Goal: Complete application form

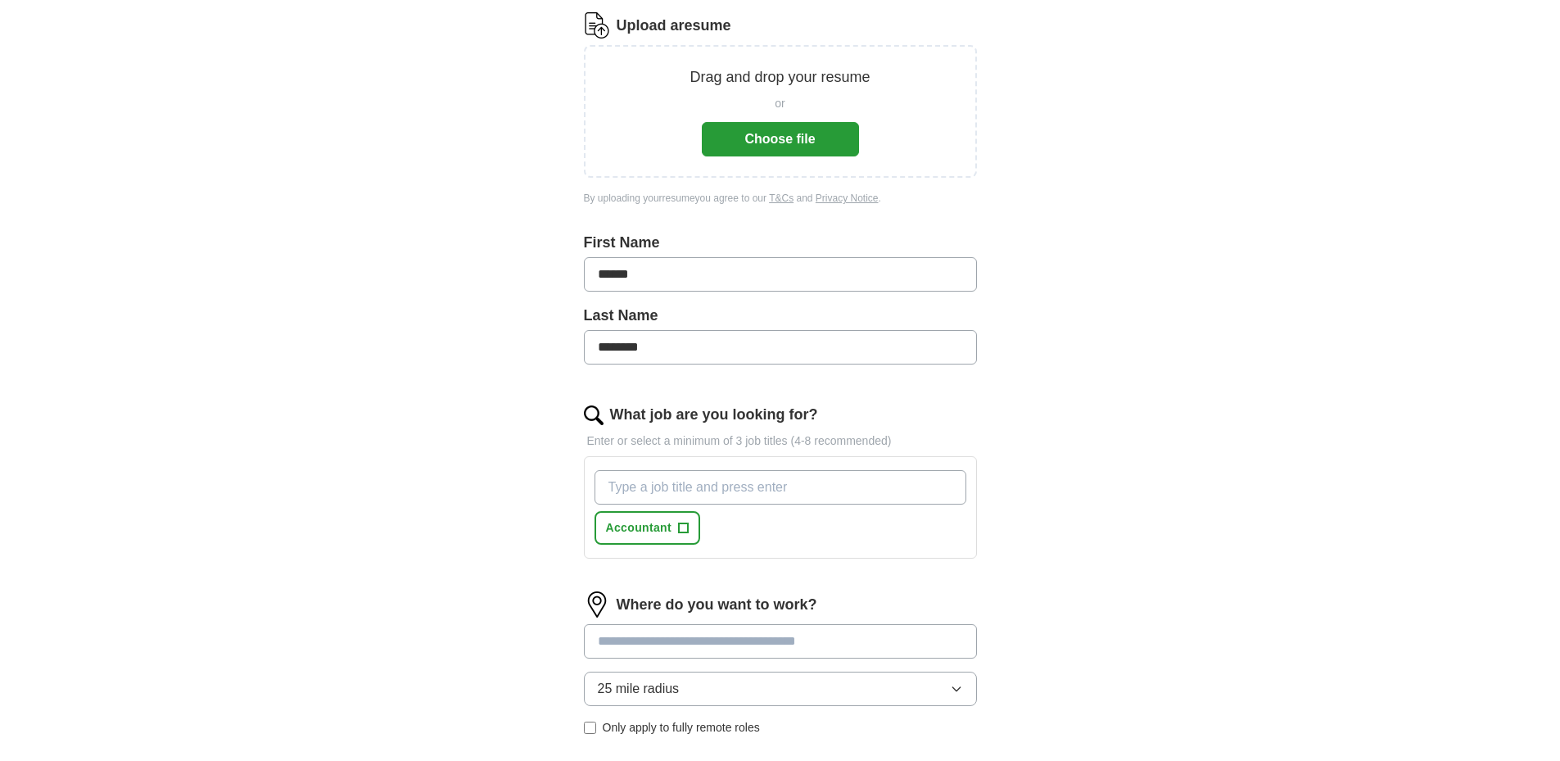
scroll to position [221, 0]
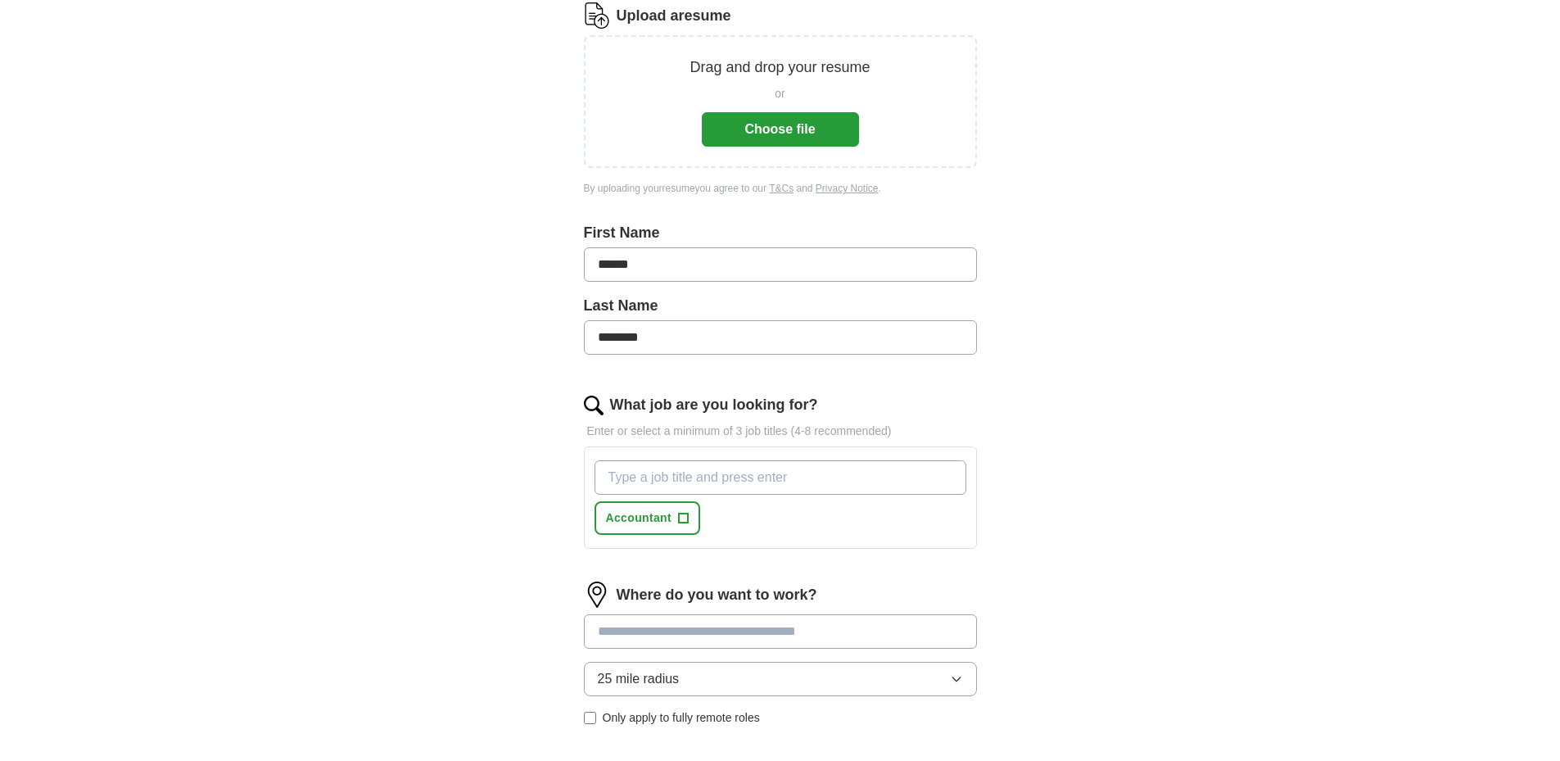
click at [723, 460] on input "What job are you looking for?" at bounding box center [781, 477] width 372 height 34
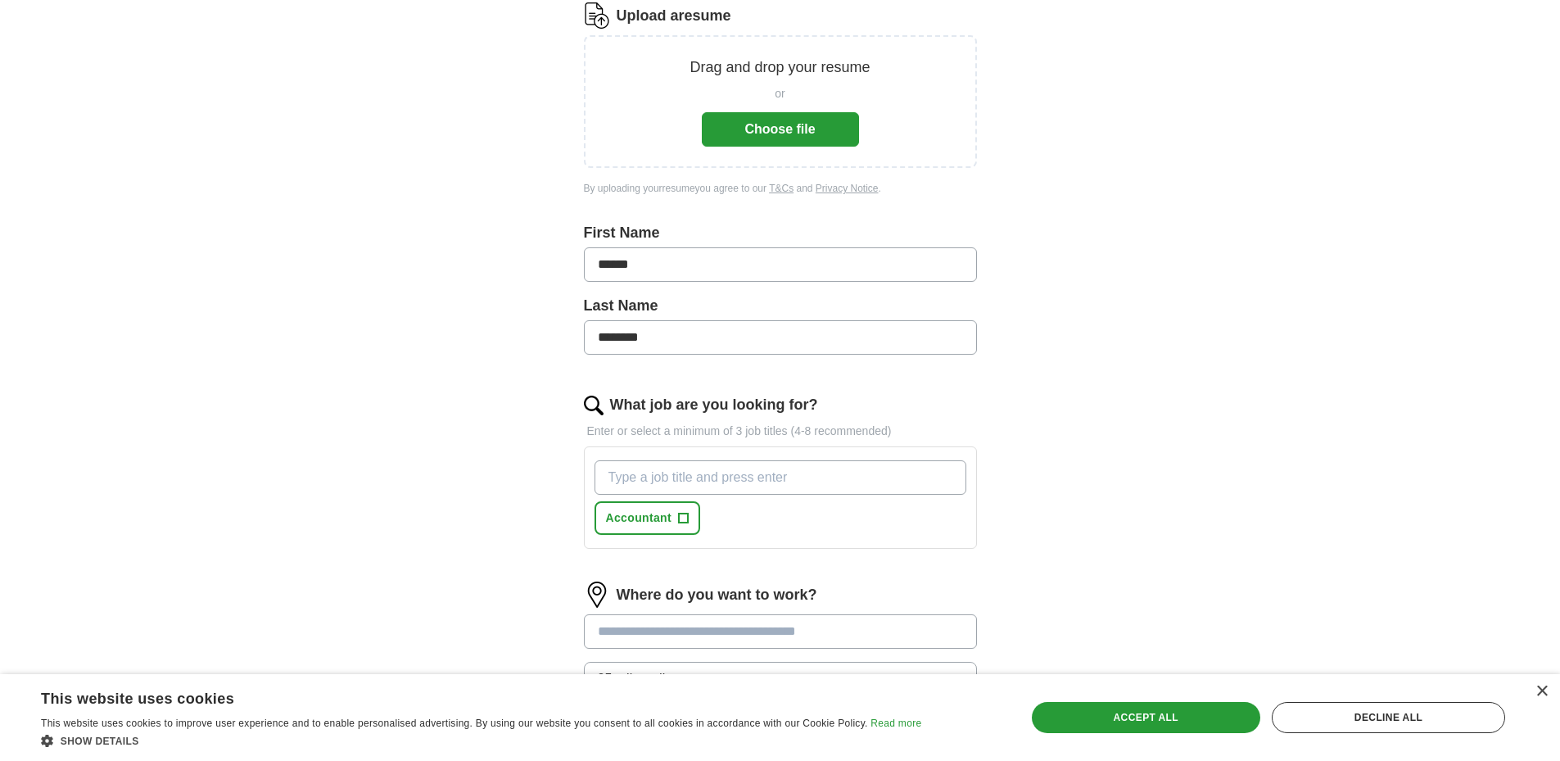
click at [687, 614] on input at bounding box center [780, 631] width 393 height 34
click at [695, 460] on input "What job are you looking for?" at bounding box center [781, 477] width 372 height 34
type input "A"
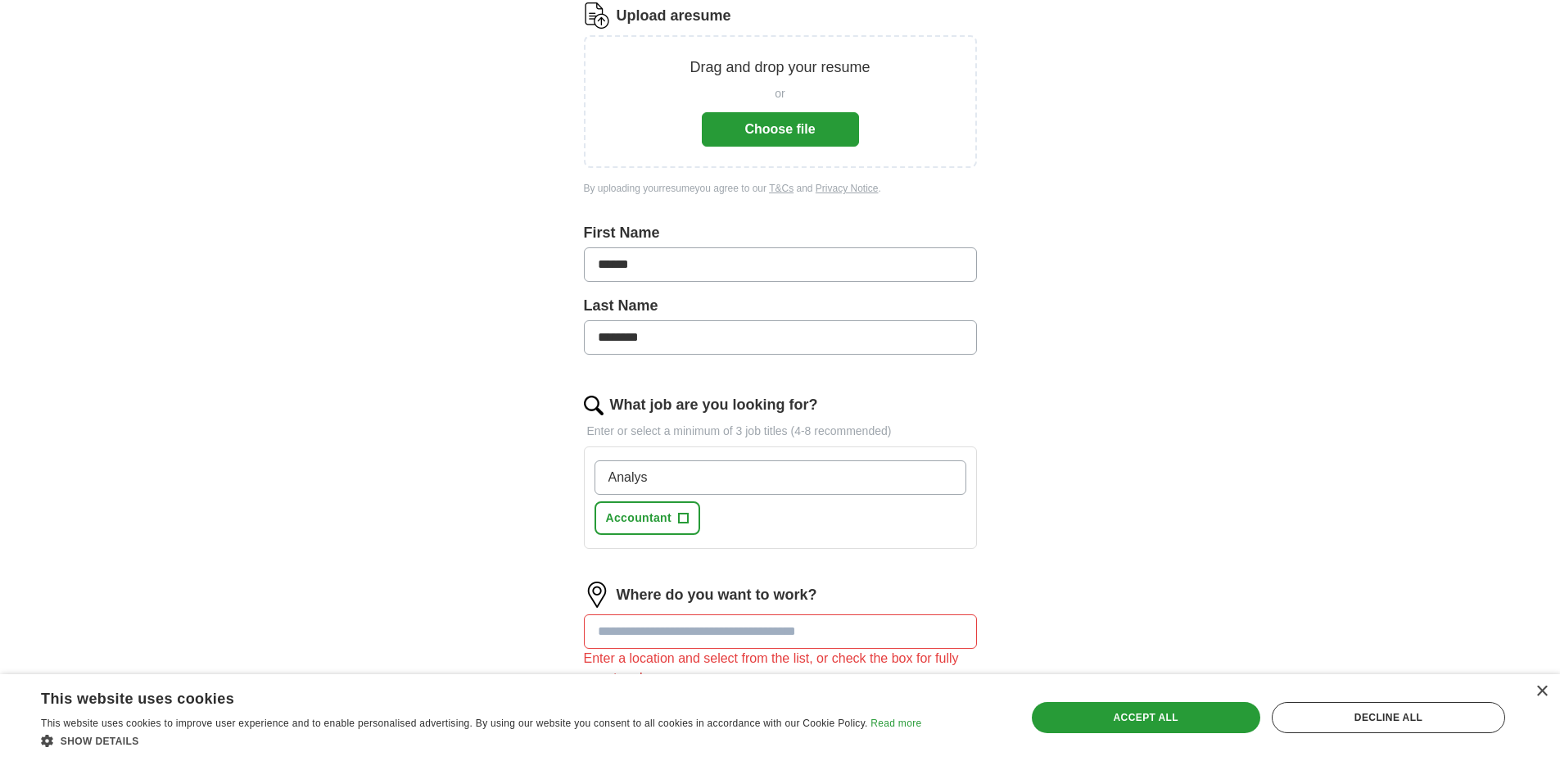
type input "Analyst"
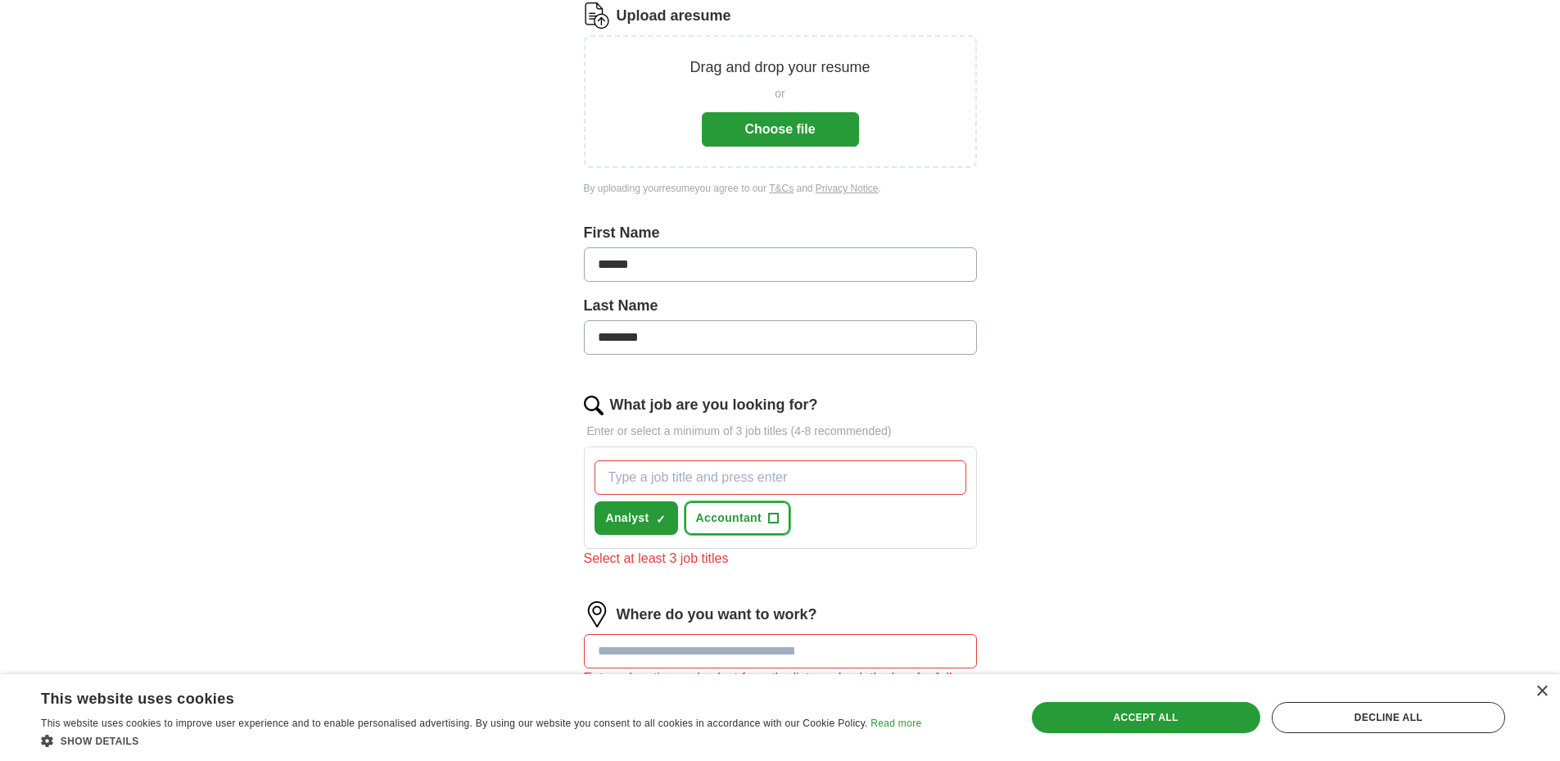
click at [769, 512] on span "+" at bounding box center [774, 518] width 10 height 13
click at [0, 0] on span "×" at bounding box center [0, 0] width 0 height 0
click at [656, 513] on span "+" at bounding box center [661, 518] width 11 height 11
click at [0, 0] on span "×" at bounding box center [0, 0] width 0 height 0
click at [640, 460] on input "What job are you looking for?" at bounding box center [781, 477] width 372 height 34
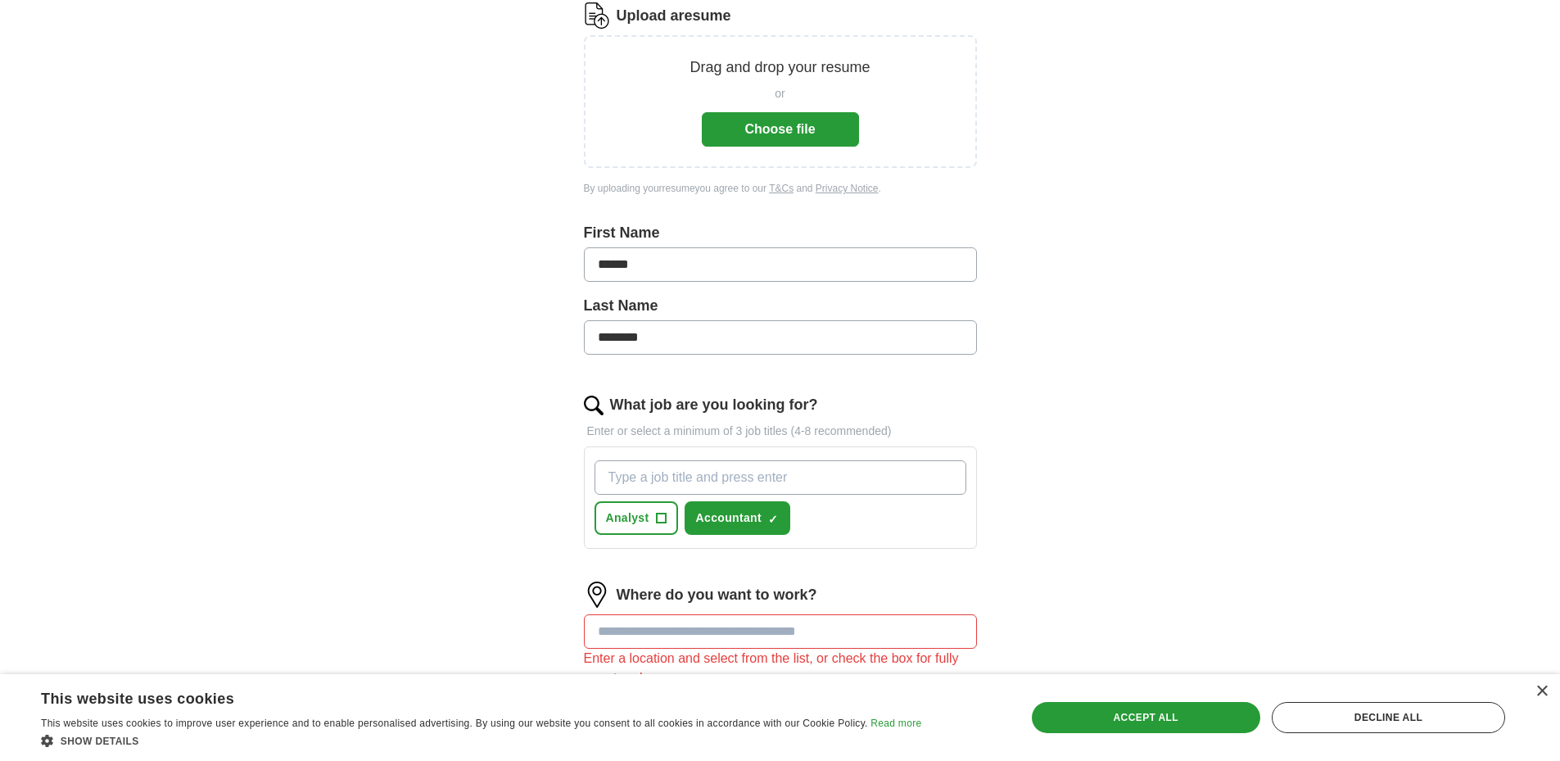
click at [650, 460] on input "What job are you looking for?" at bounding box center [781, 477] width 372 height 34
type input "Staff Accountant"
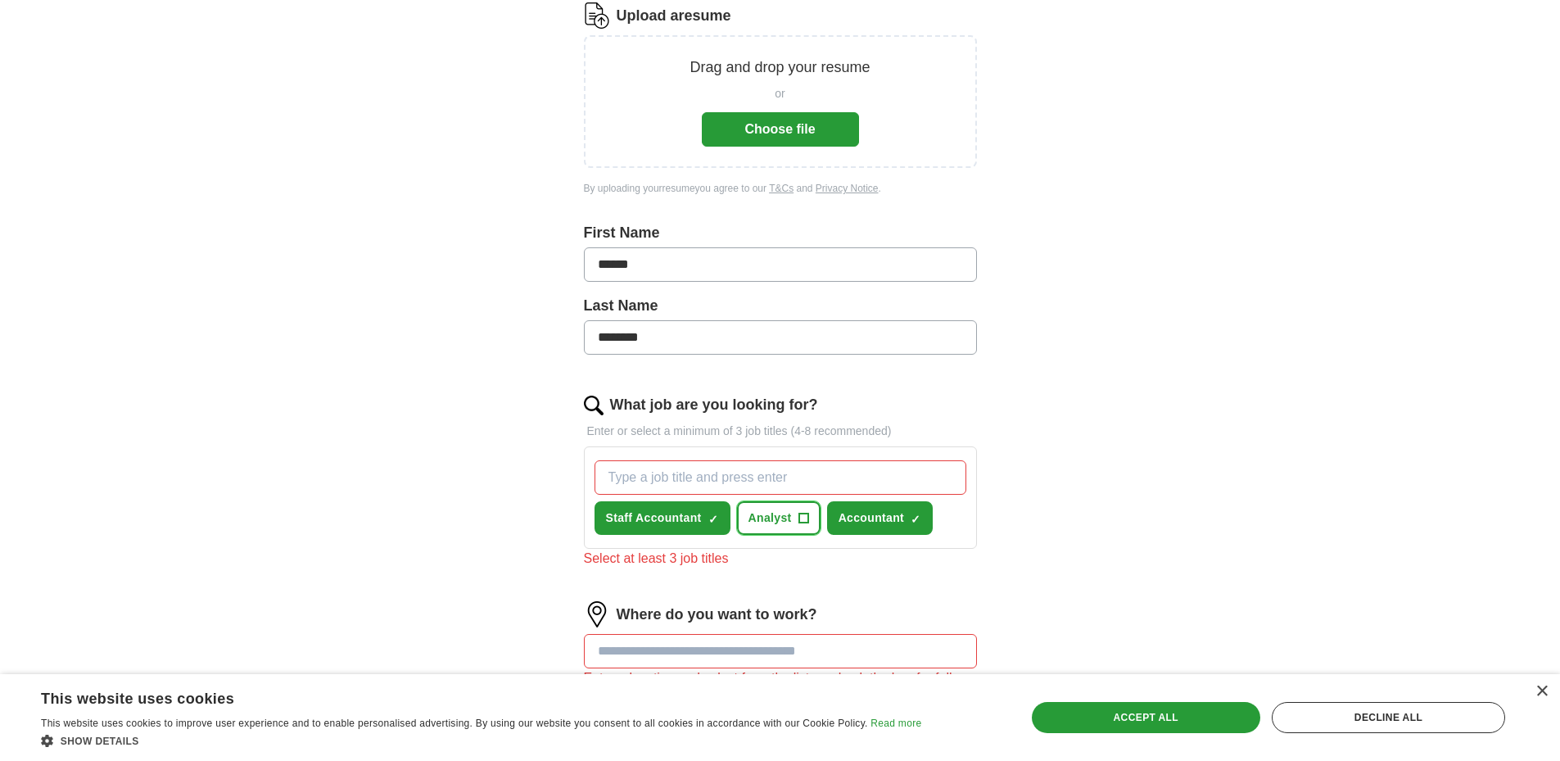
click at [737, 501] on button "Analyst +" at bounding box center [779, 518] width 84 height 34
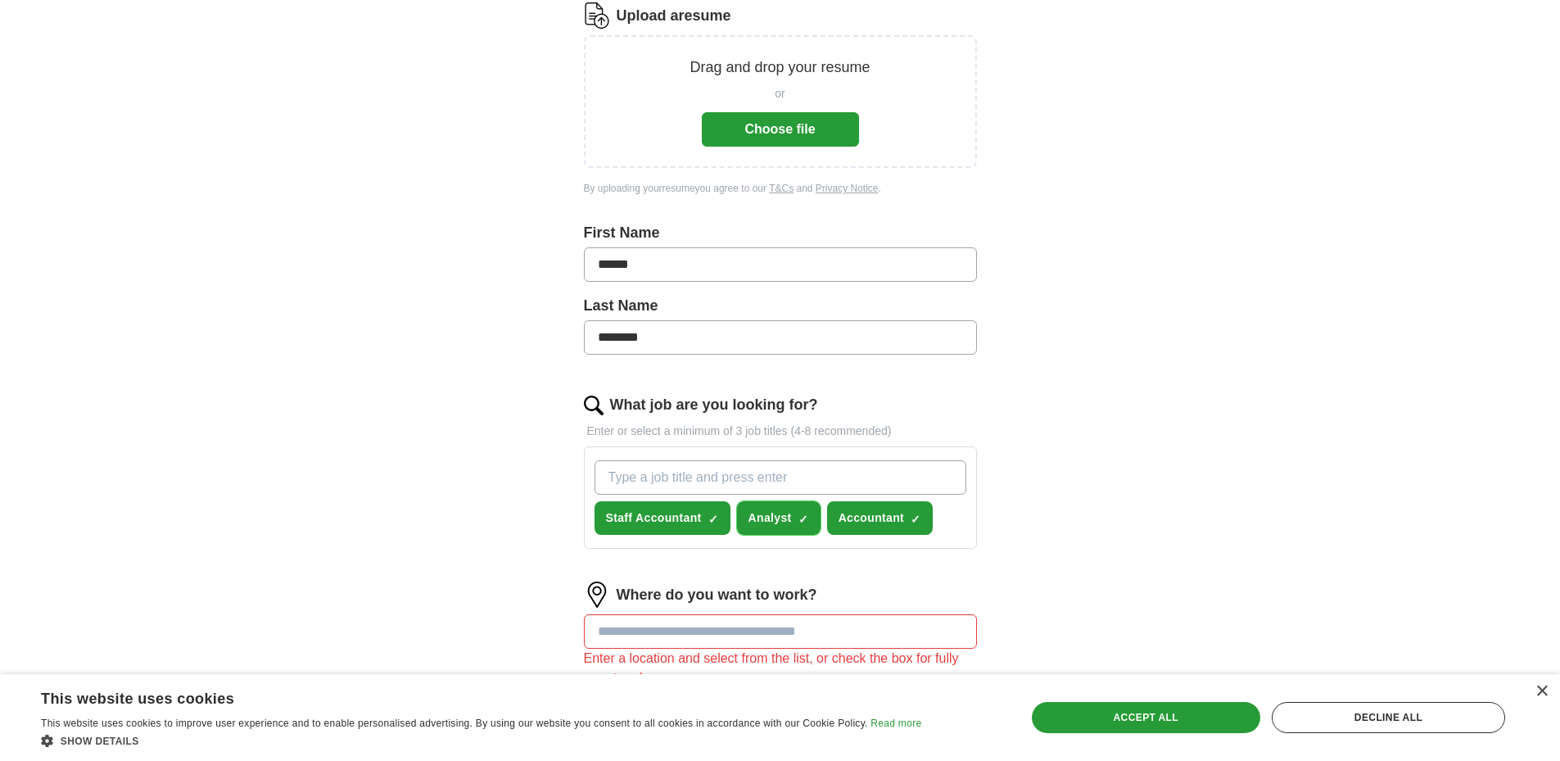
click at [0, 0] on span "×" at bounding box center [0, 0] width 0 height 0
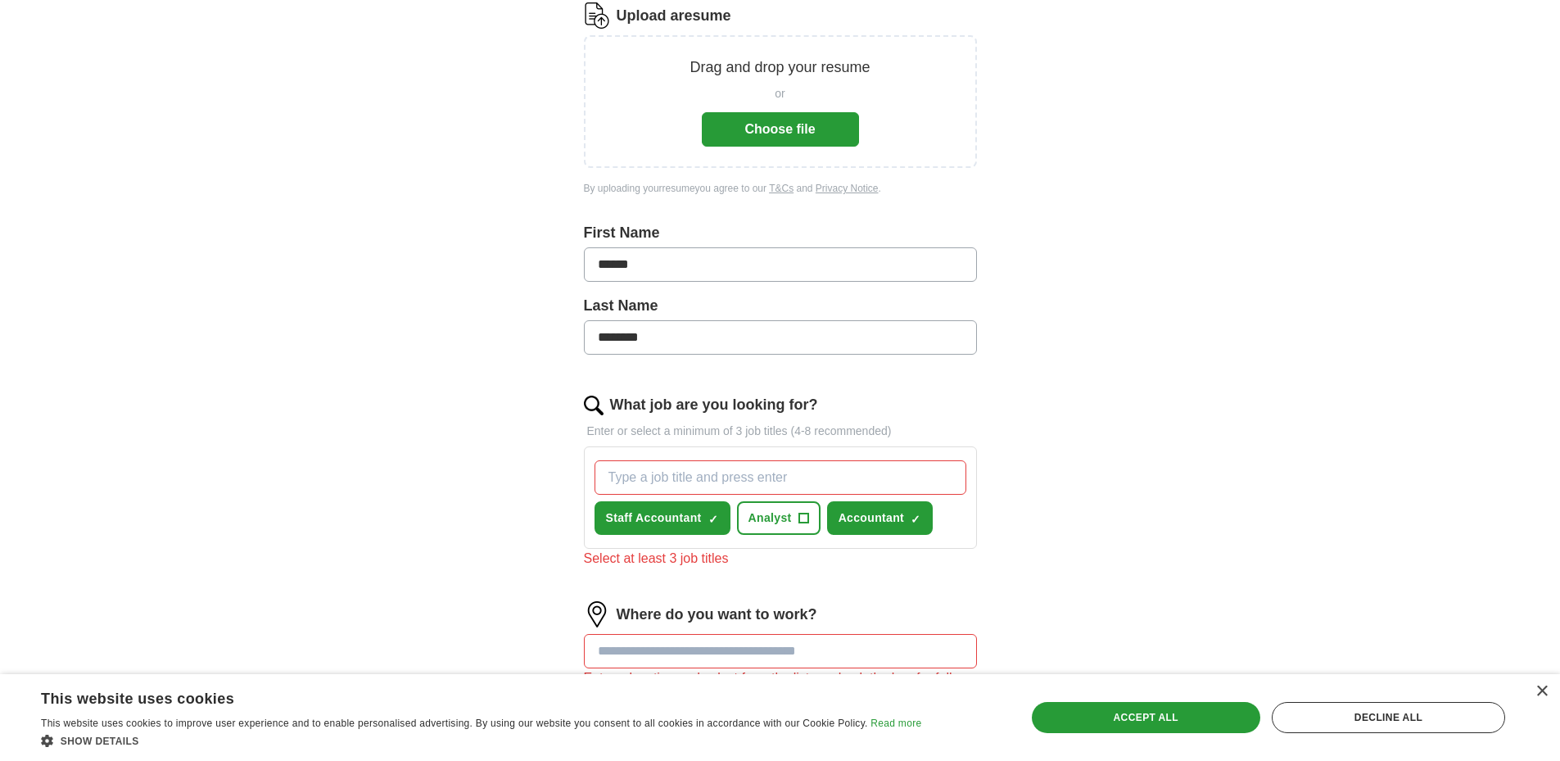
click at [705, 460] on input "What job are you looking for?" at bounding box center [781, 477] width 372 height 34
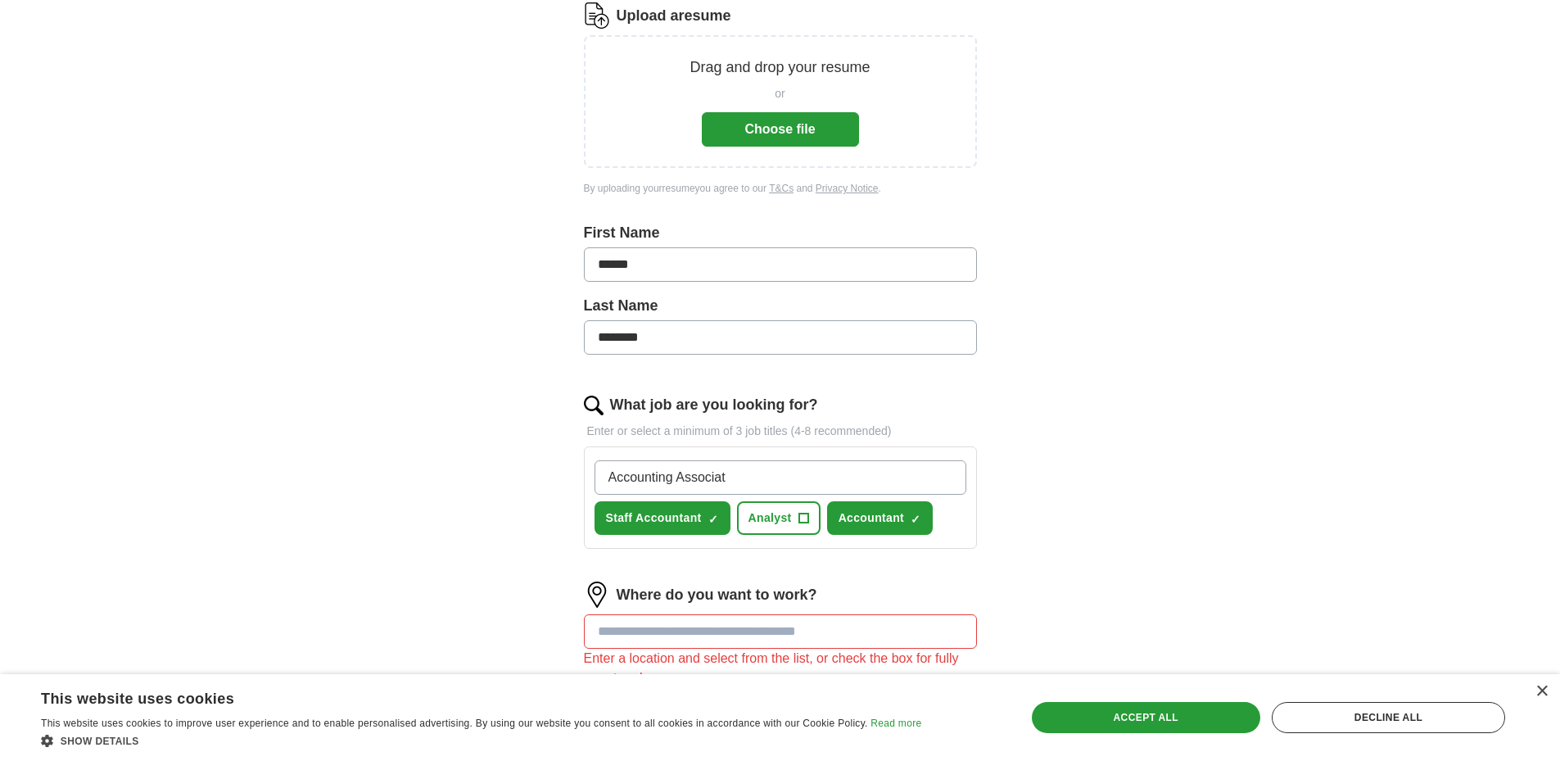
type input "Accounting Associate"
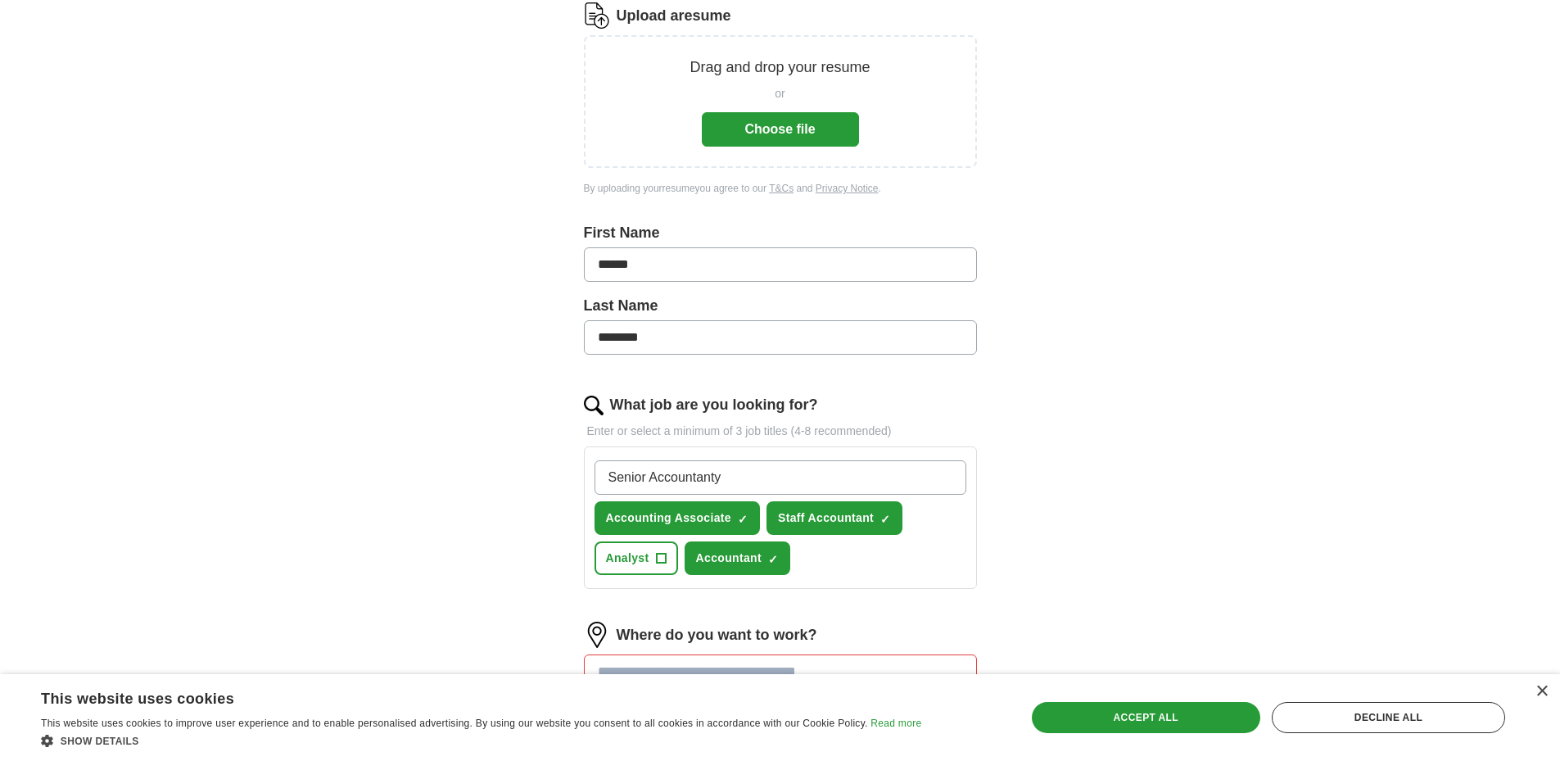
type input "Senior Accountant"
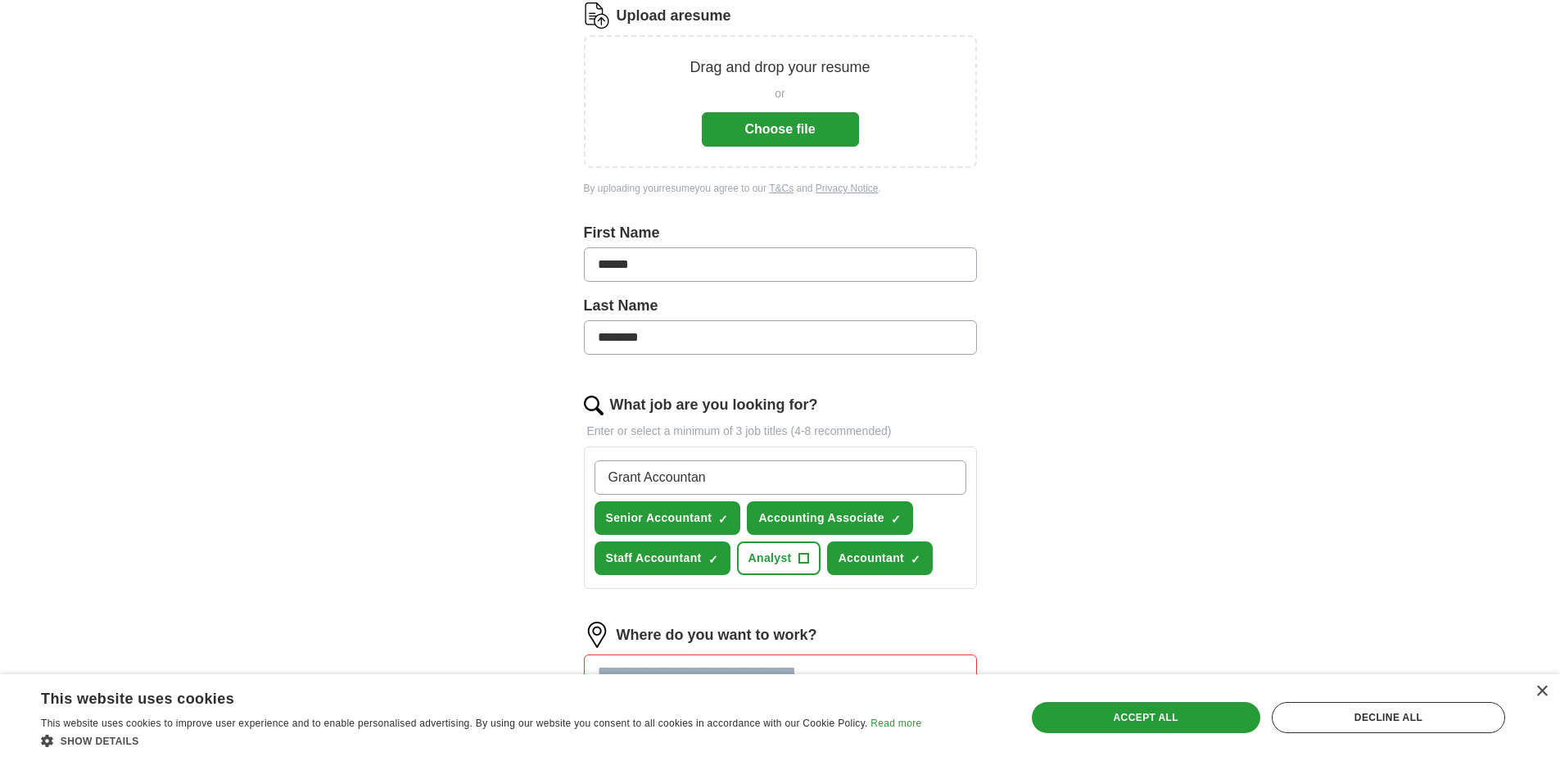
type input "Grant Accountant"
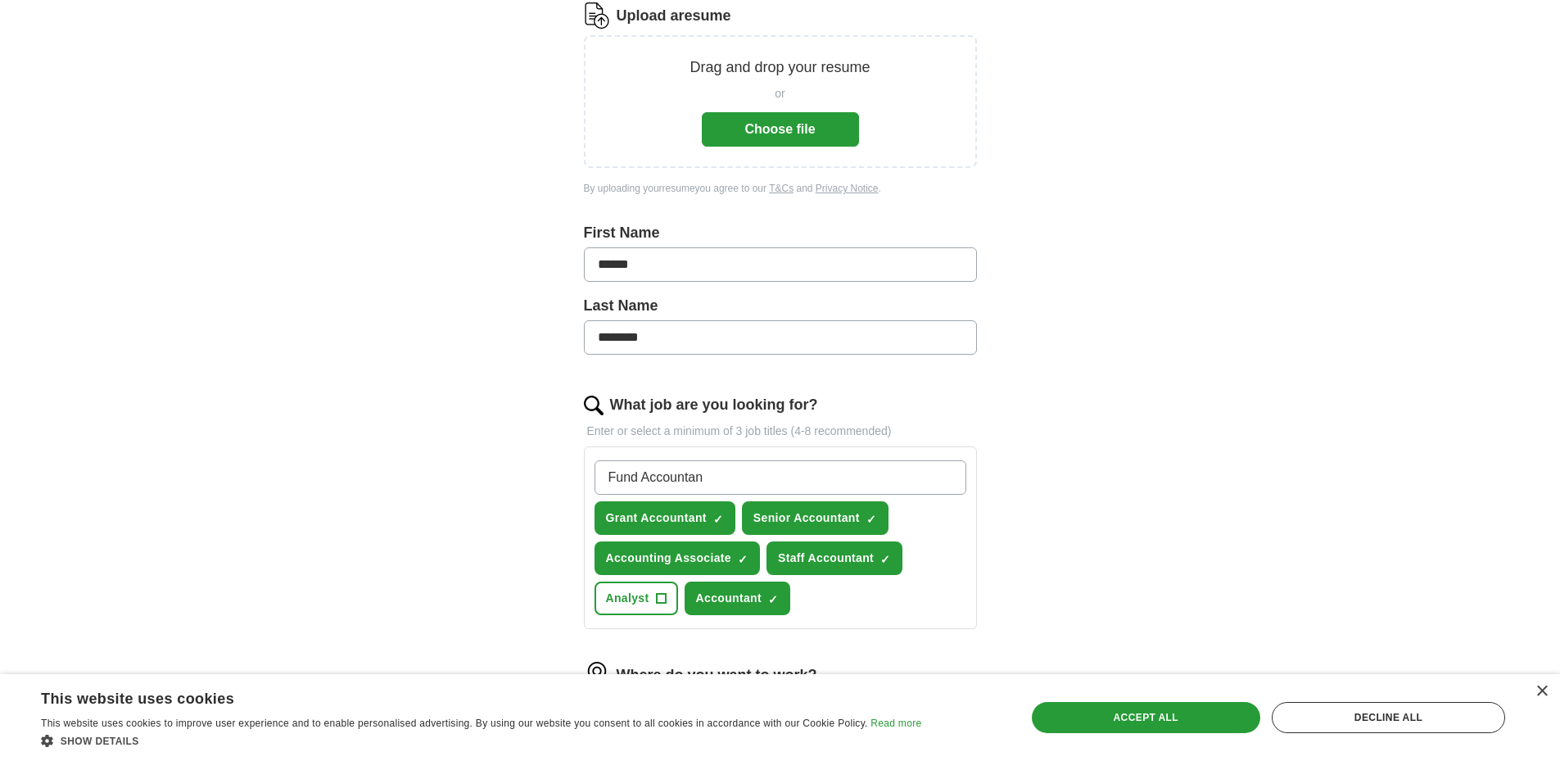
type input "Fund Accountant"
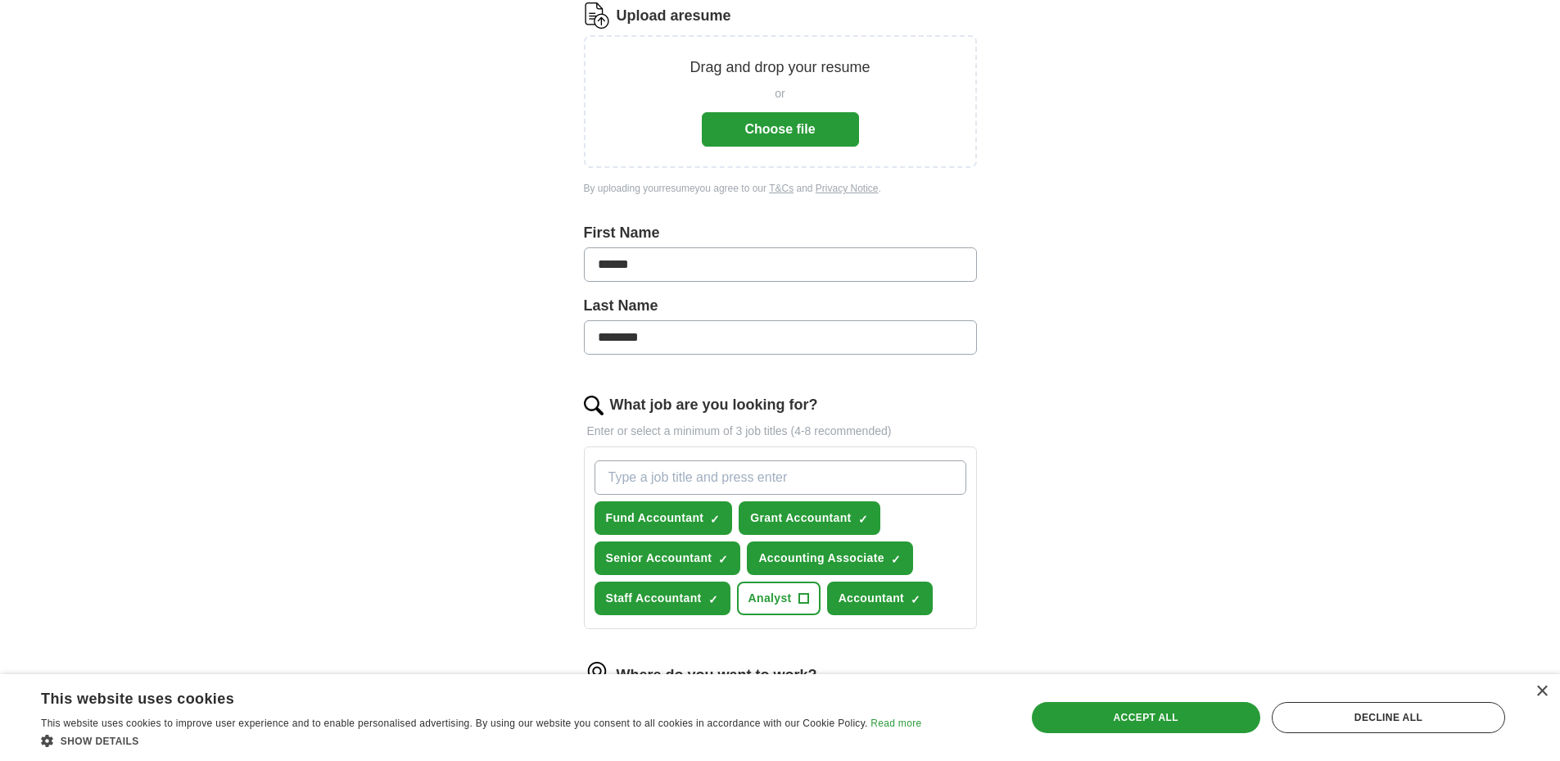
drag, startPoint x: 677, startPoint y: 314, endPoint x: 679, endPoint y: 327, distance: 13.3
click at [679, 460] on input "What job are you looking for?" at bounding box center [781, 477] width 372 height 34
type input "Budget Analyst"
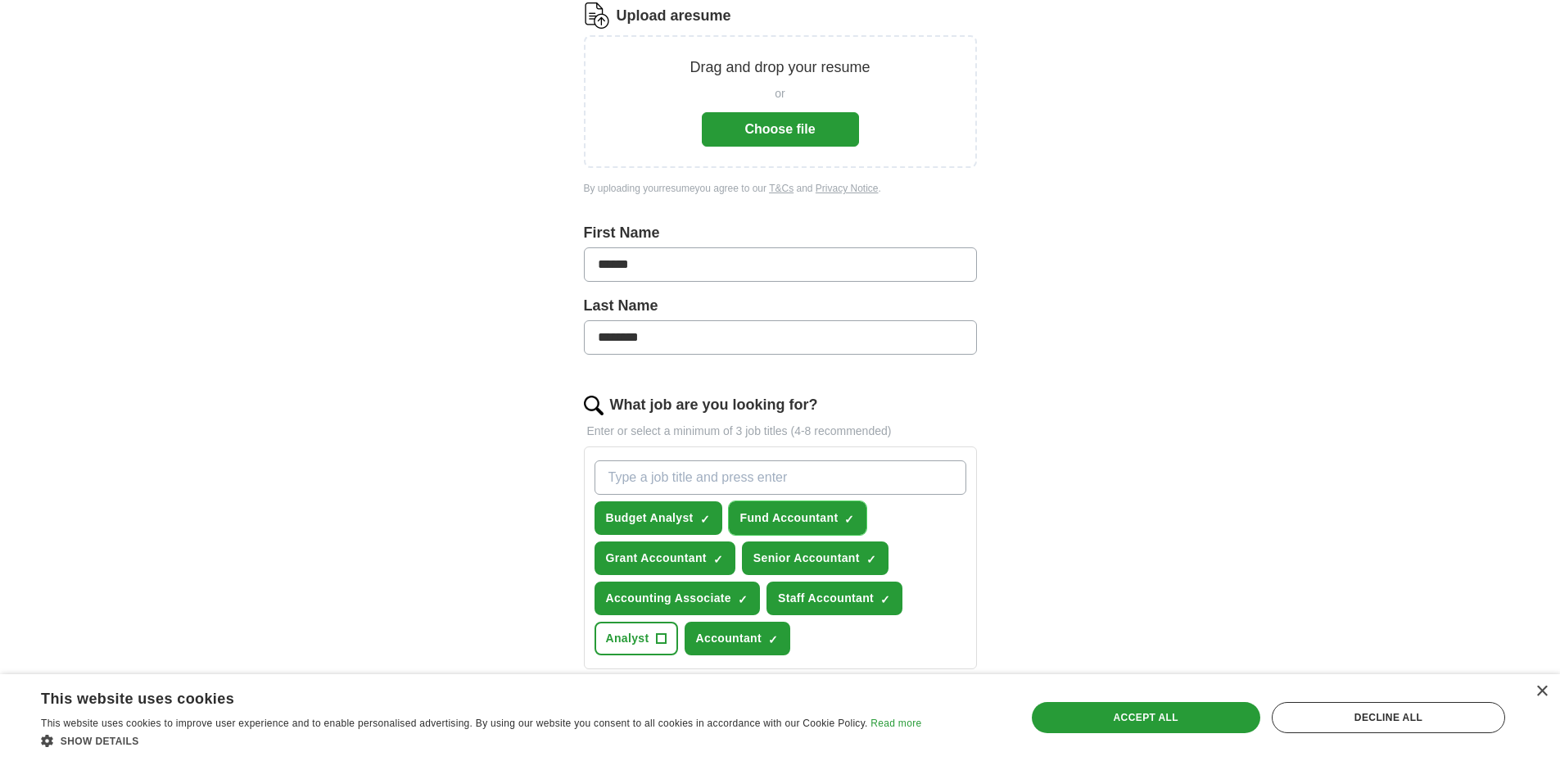
click at [0, 0] on span "×" at bounding box center [0, 0] width 0 height 0
click at [776, 501] on button "Fund Accountant +" at bounding box center [798, 518] width 138 height 34
click at [754, 550] on span "Senior Accountant" at bounding box center [807, 558] width 106 height 17
click at [707, 460] on input "What job are you looking for?" at bounding box center [781, 477] width 372 height 34
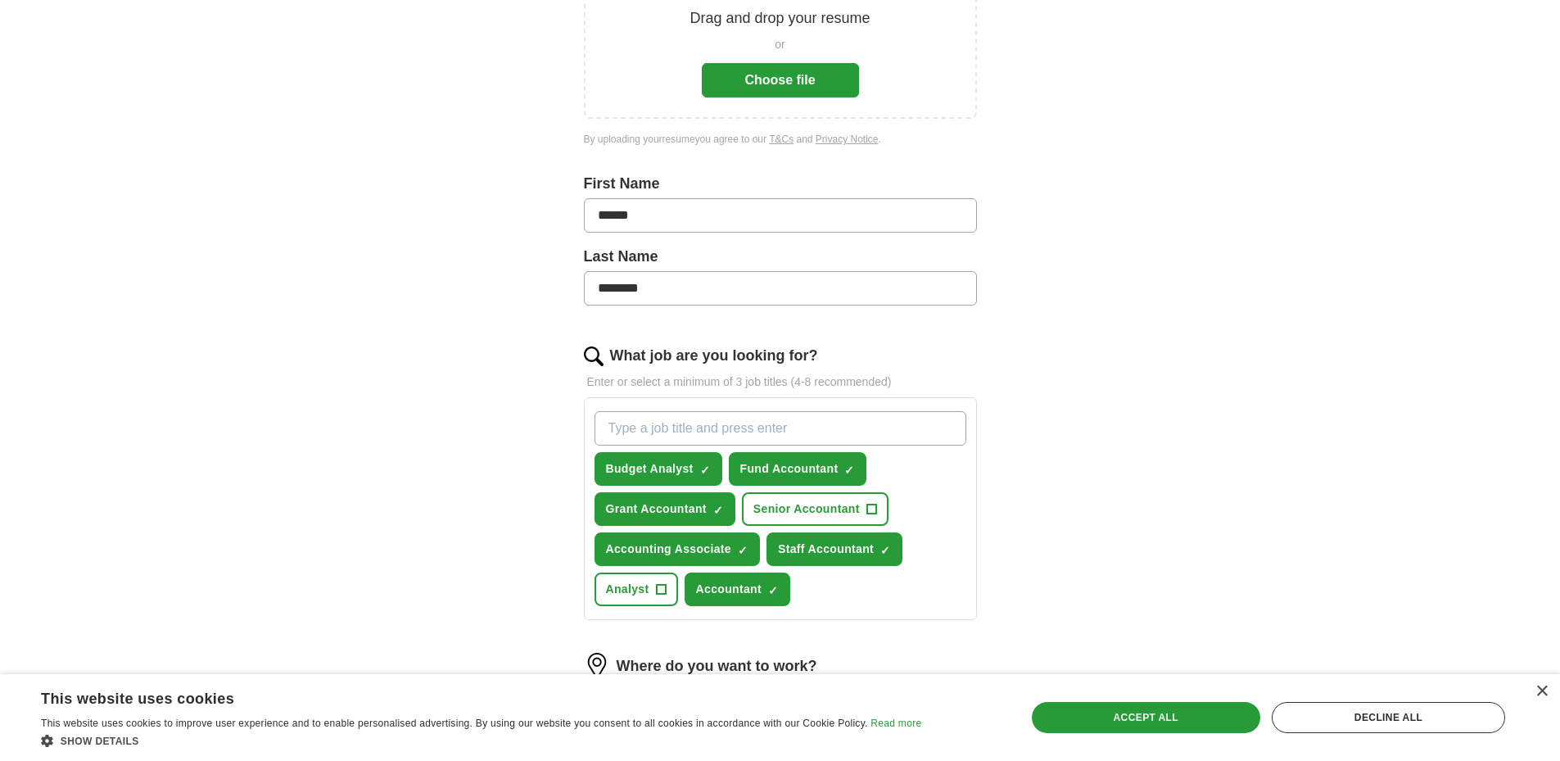
scroll to position [297, 0]
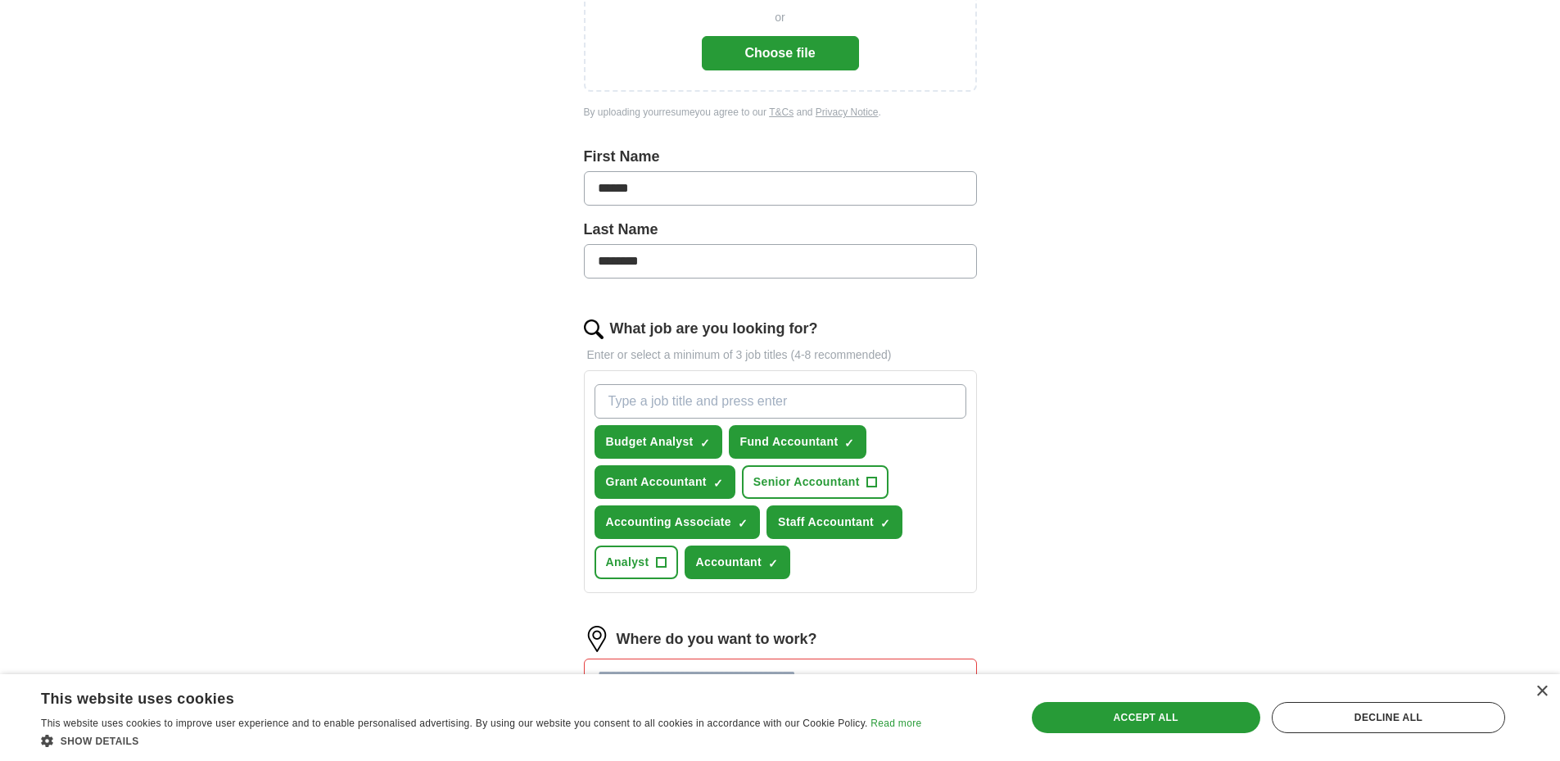
click at [747, 659] on input at bounding box center [780, 676] width 393 height 34
type input "*******"
click at [712, 700] on li "[GEOGRAPHIC_DATA] , [GEOGRAPHIC_DATA]" at bounding box center [781, 717] width 392 height 34
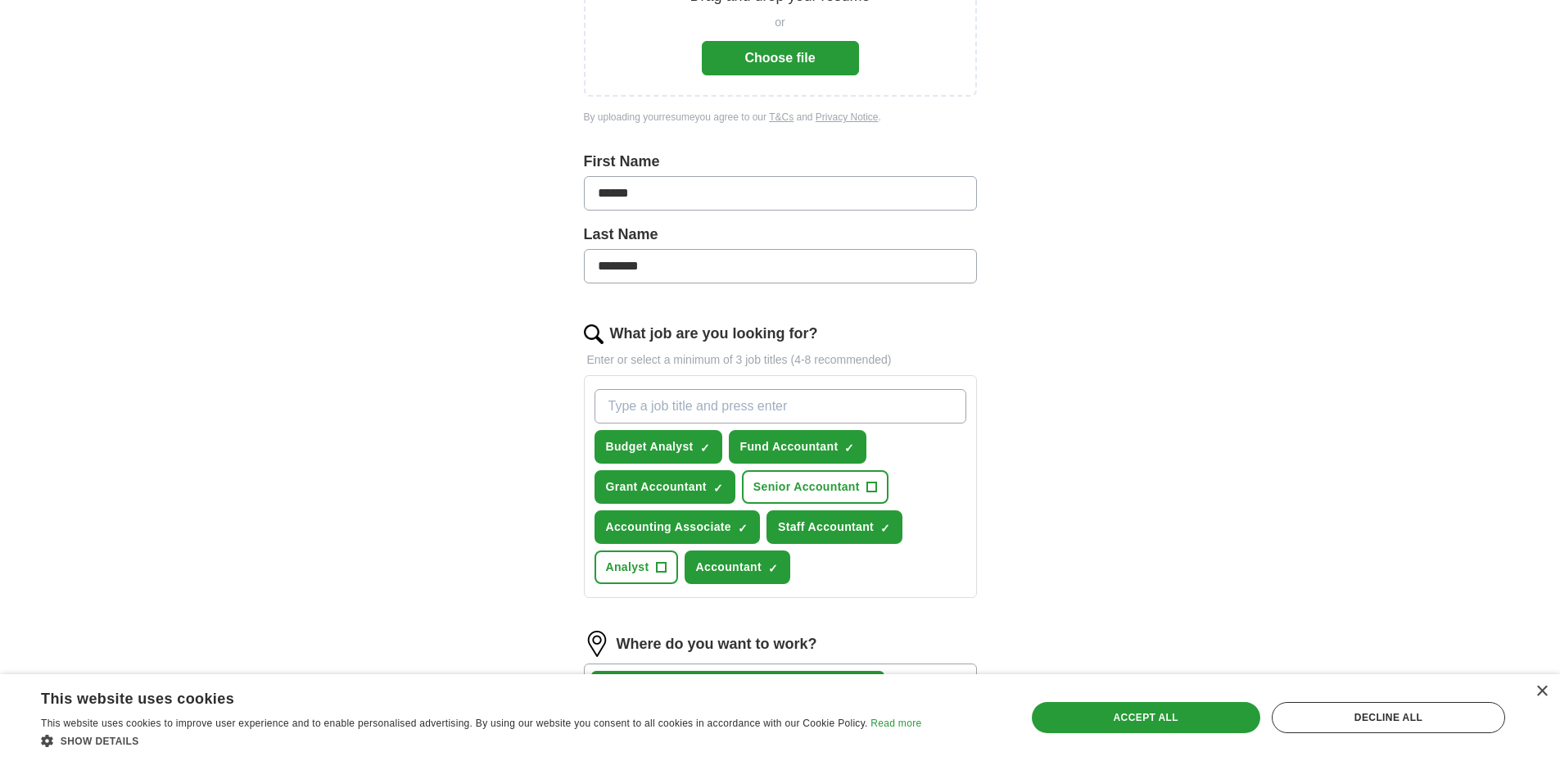
click at [734, 724] on button "25 mile radius" at bounding box center [780, 741] width 393 height 34
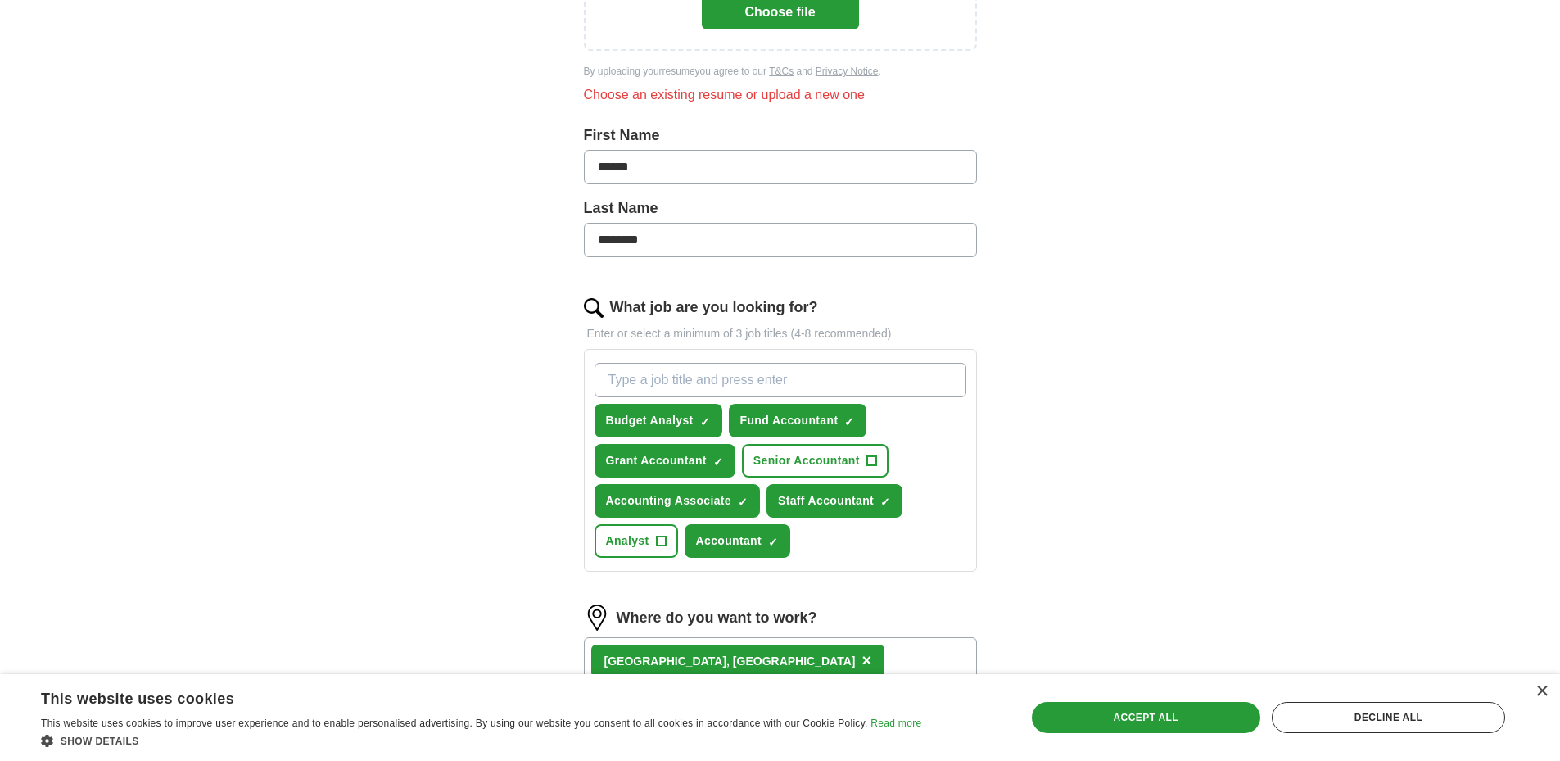
scroll to position [363, 0]
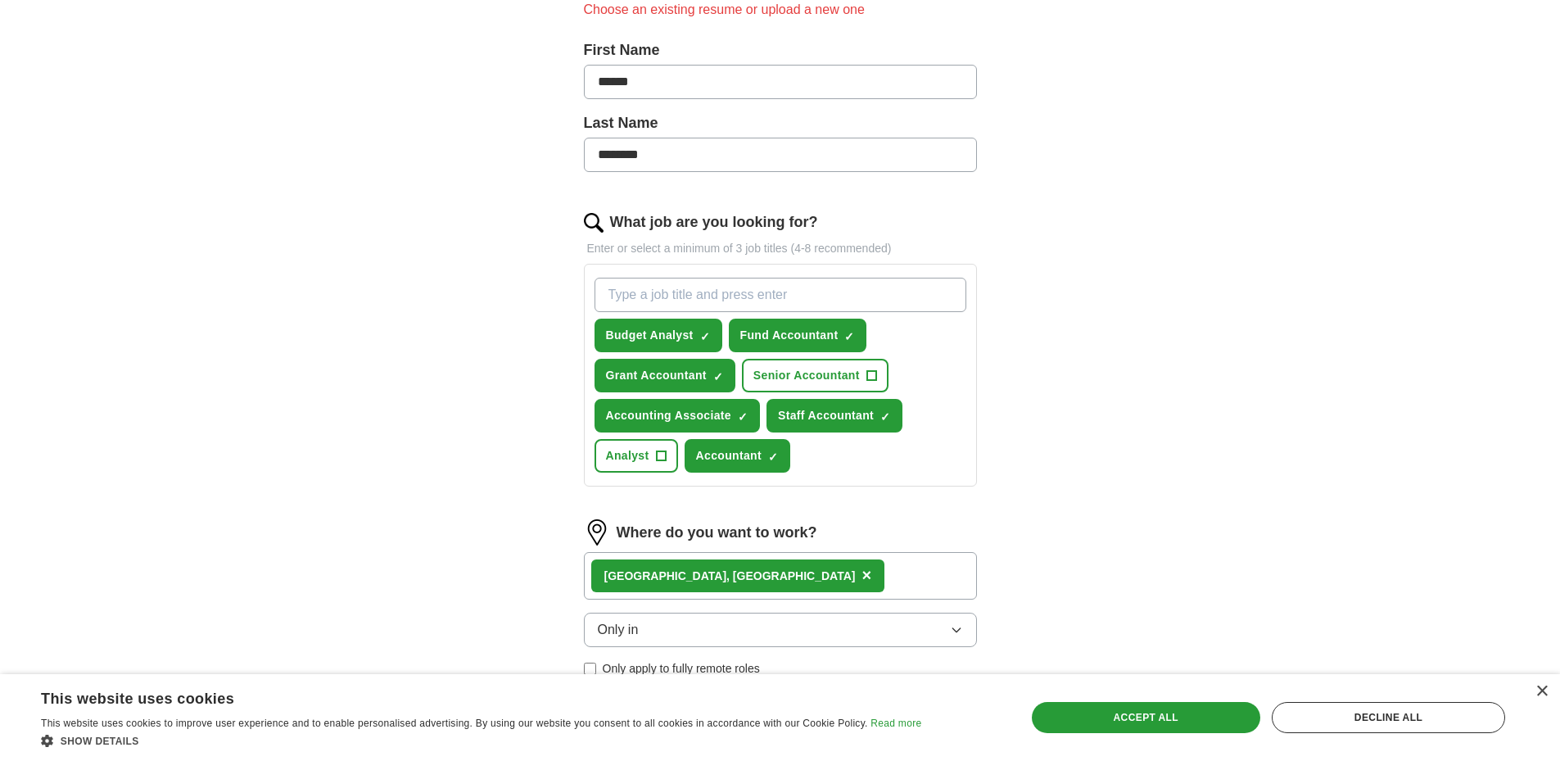
scroll to position [483, 0]
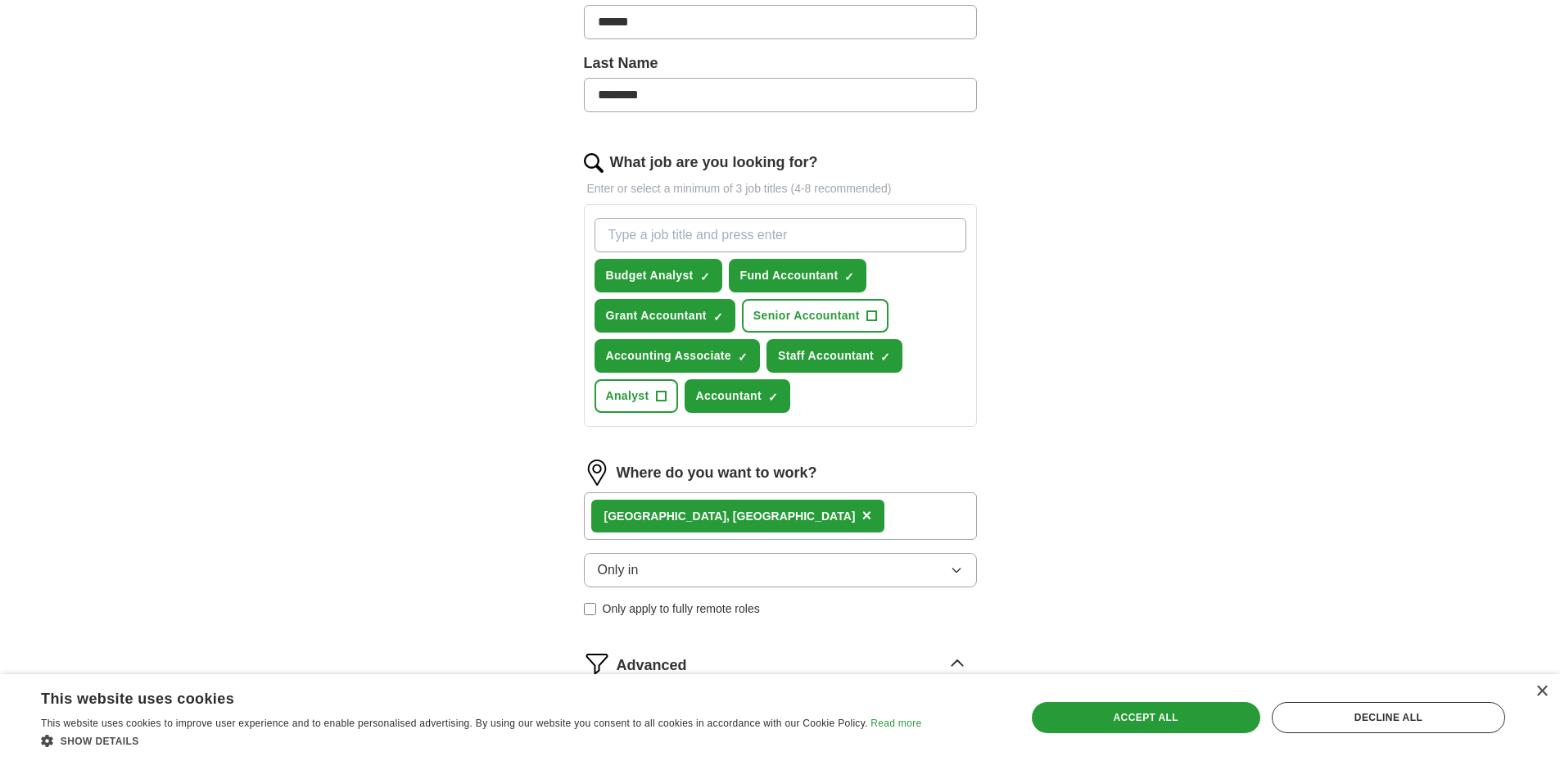
click at [1539, 692] on div "×" at bounding box center [1542, 692] width 12 height 12
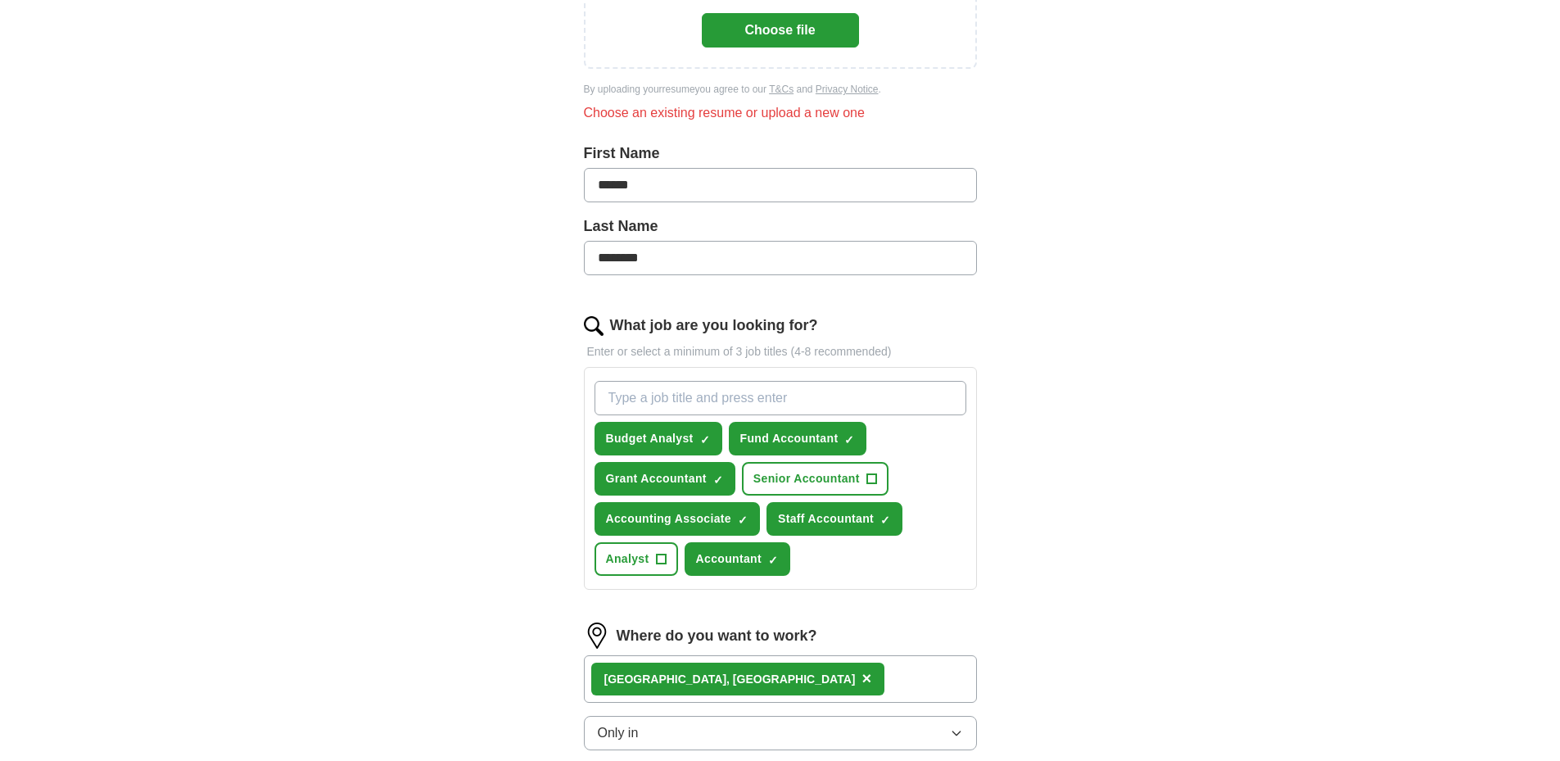
scroll to position [319, 0]
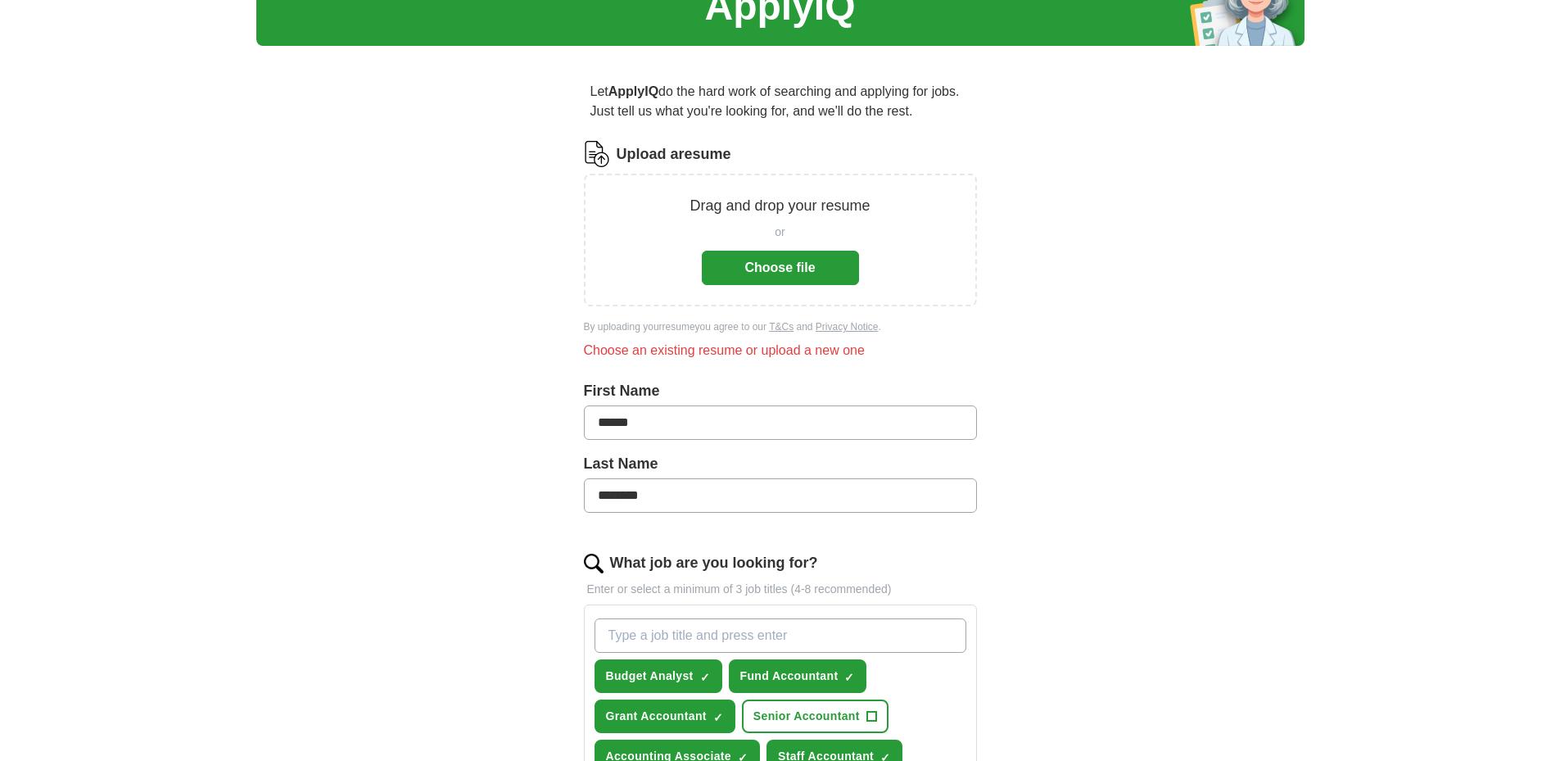
scroll to position [74, 0]
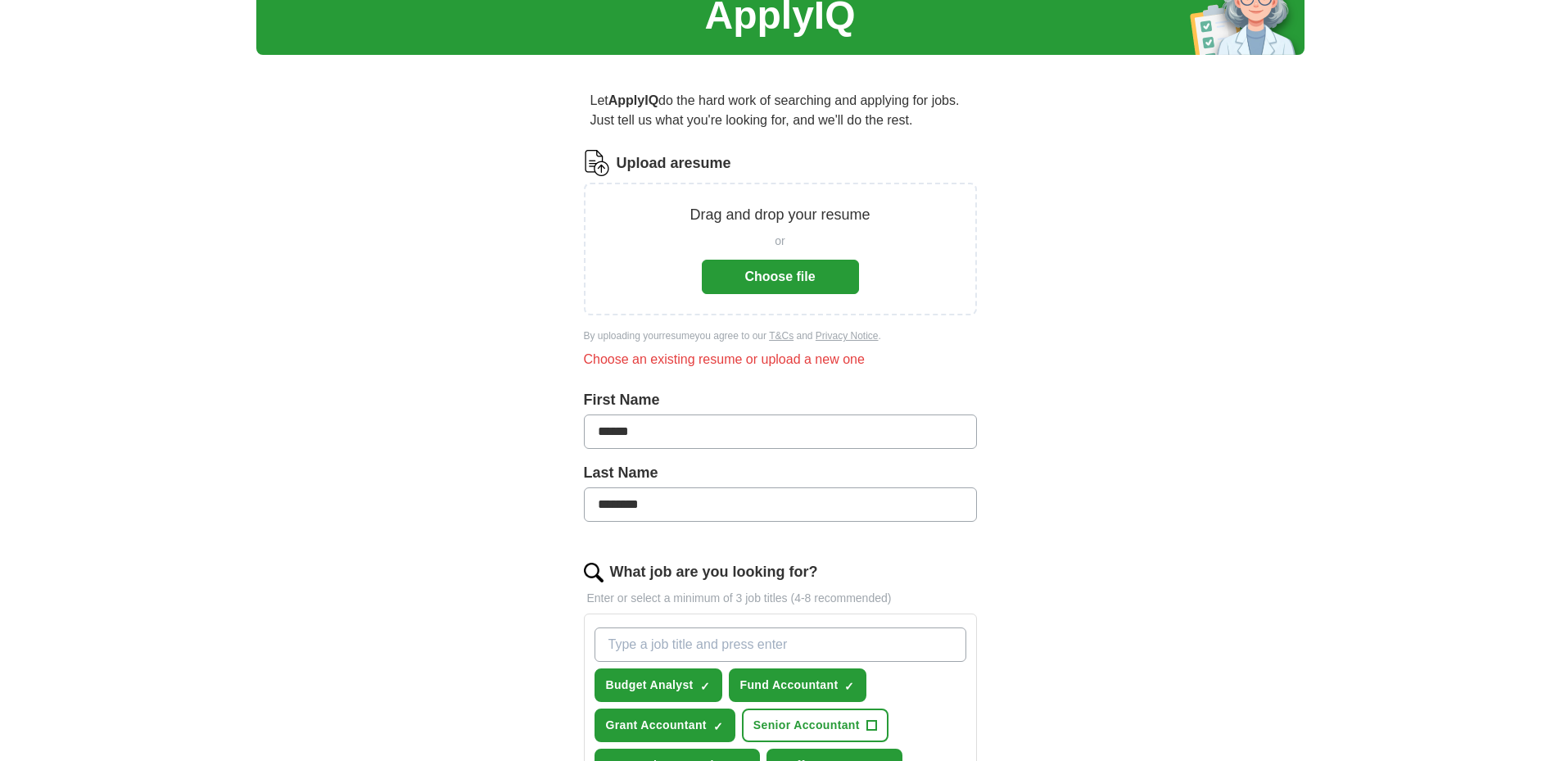
click at [778, 260] on button "Choose file" at bounding box center [780, 277] width 157 height 34
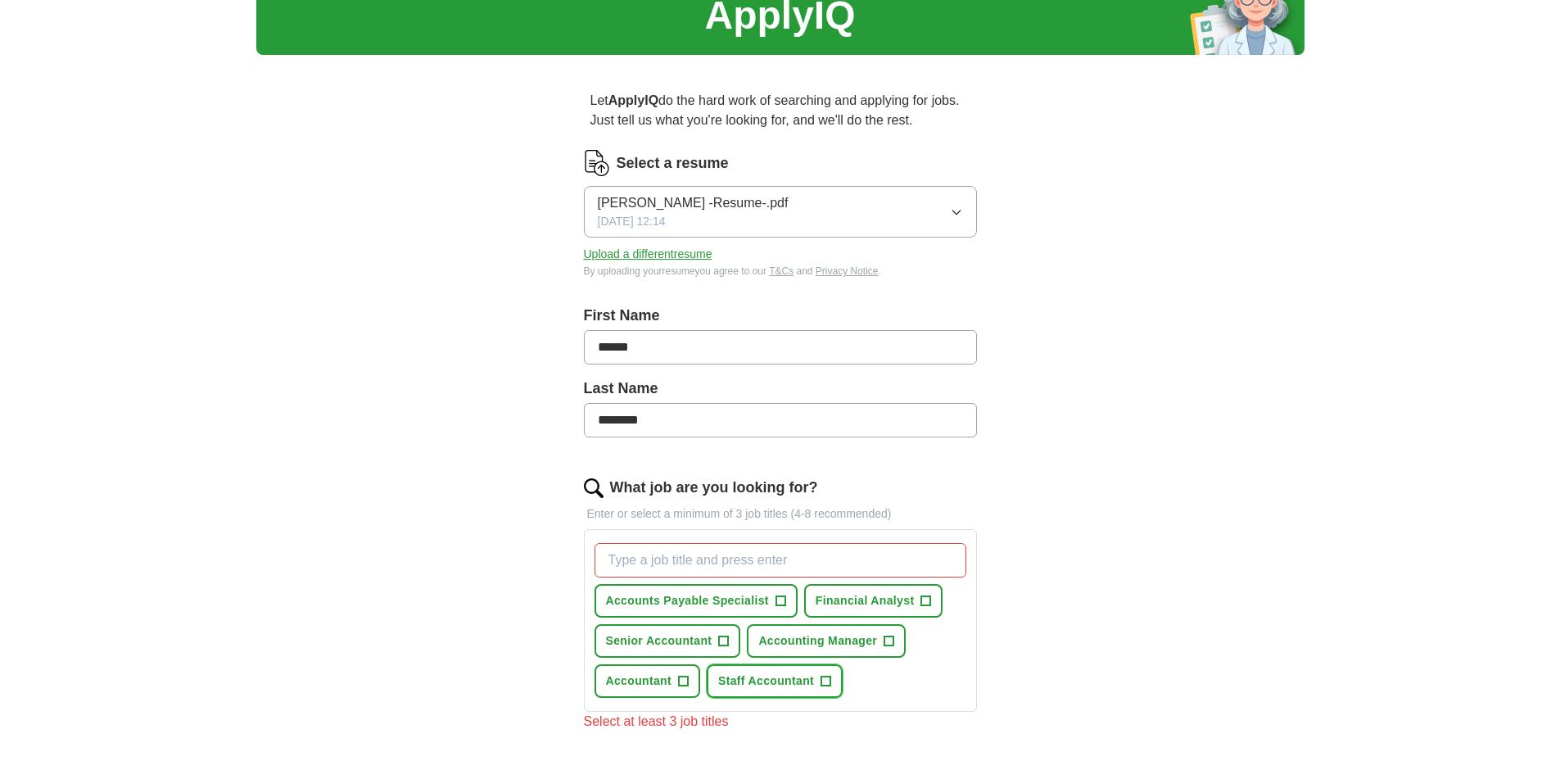
click at [718, 672] on span "Staff Accountant" at bounding box center [766, 680] width 96 height 17
click at [672, 672] on span "Accountant" at bounding box center [639, 680] width 66 height 17
click at [695, 592] on span "Accounts Payable Specialist" at bounding box center [687, 600] width 163 height 17
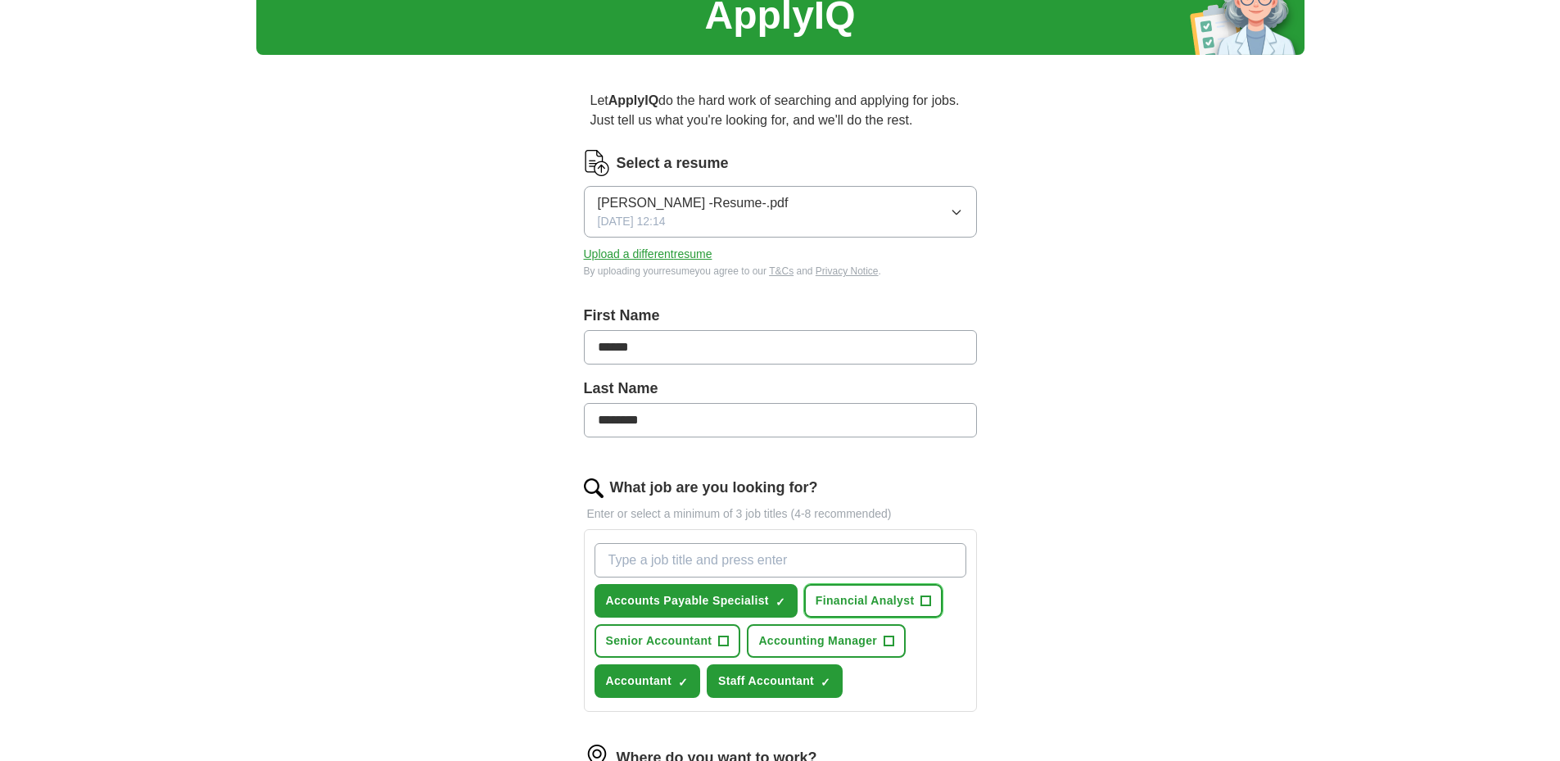
click at [816, 592] on span "Financial Analyst" at bounding box center [865, 600] width 99 height 17
click at [758, 632] on span "Accounting Manager" at bounding box center [817, 640] width 119 height 17
click at [713, 632] on span "Senior Accountant" at bounding box center [659, 640] width 106 height 17
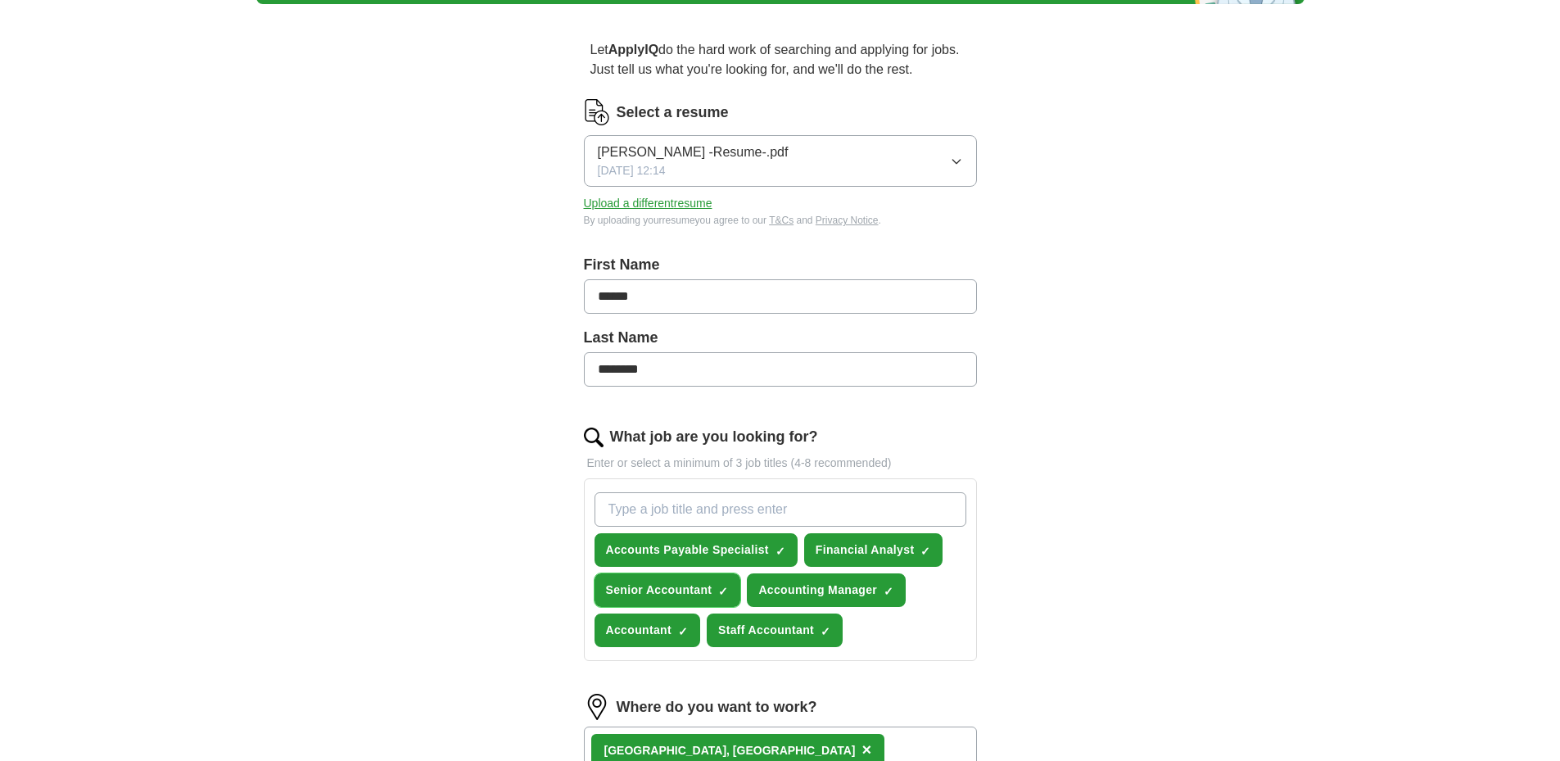
scroll to position [212, 0]
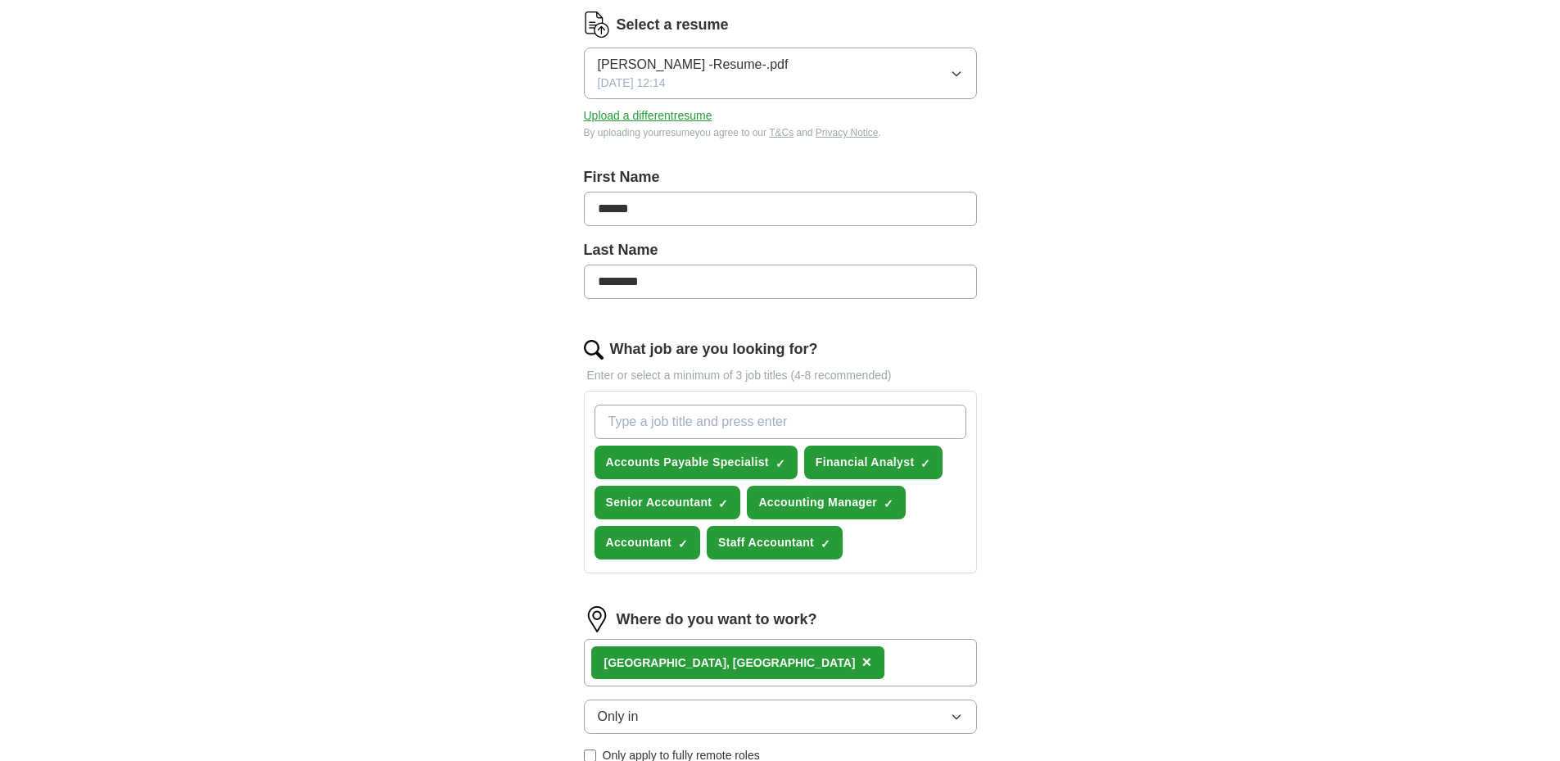
select select "**"
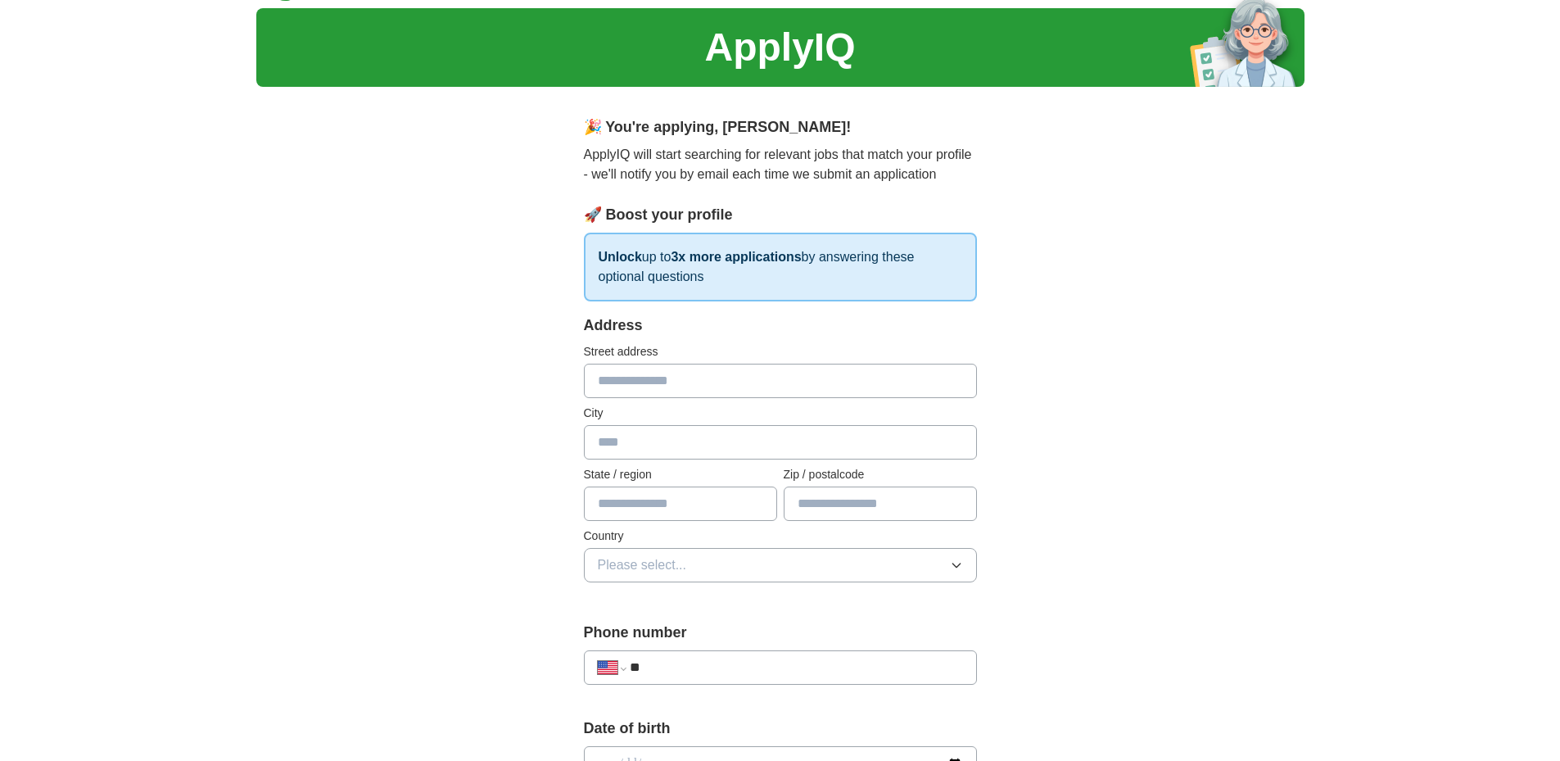
scroll to position [0, 0]
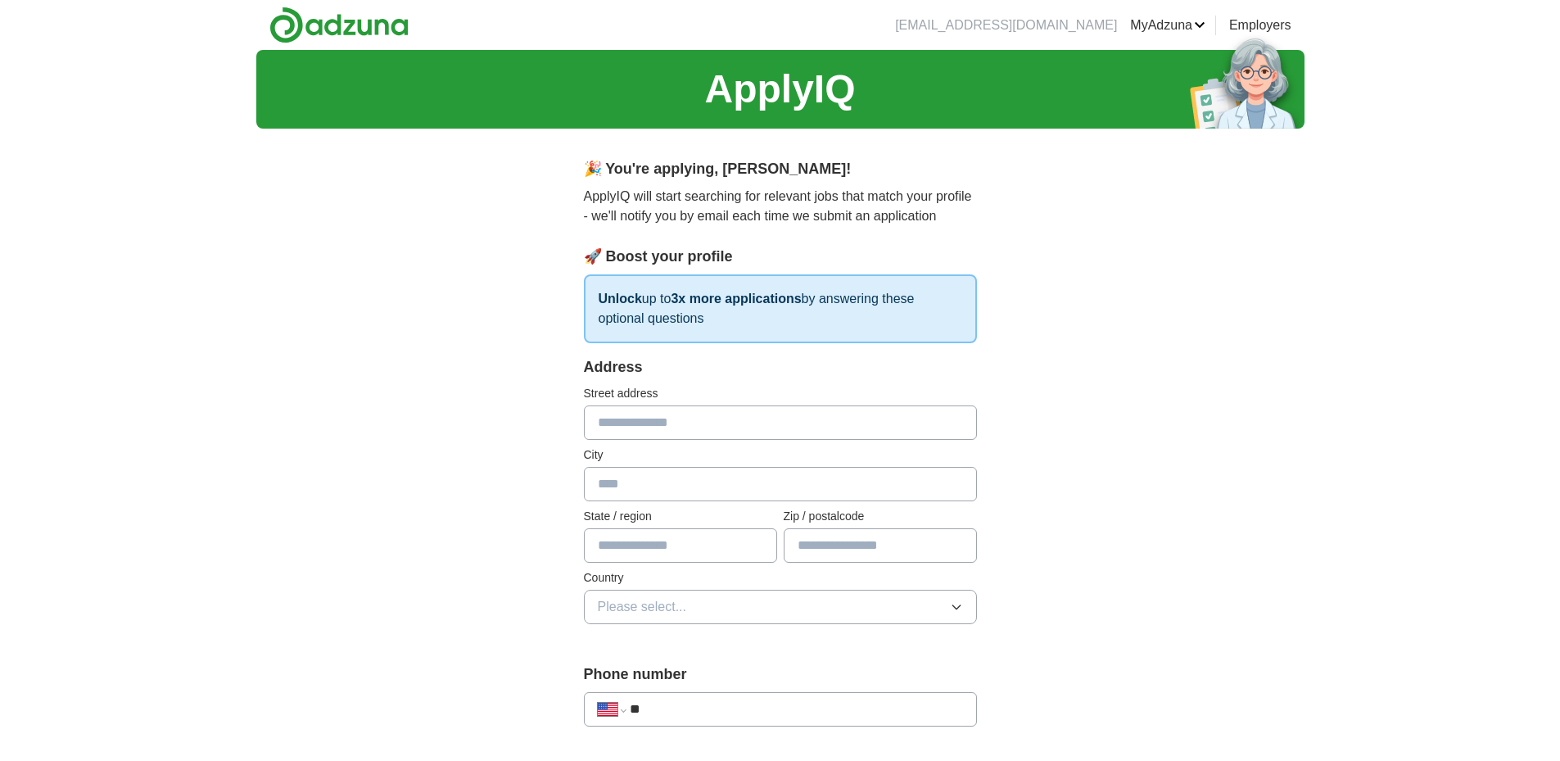
click at [730, 405] on input "text" at bounding box center [780, 422] width 393 height 34
click at [1205, 34] on img at bounding box center [1247, 81] width 115 height 94
click at [1203, 34] on img at bounding box center [1247, 81] width 115 height 94
click at [718, 405] on input "text" at bounding box center [780, 422] width 393 height 34
type input "**********"
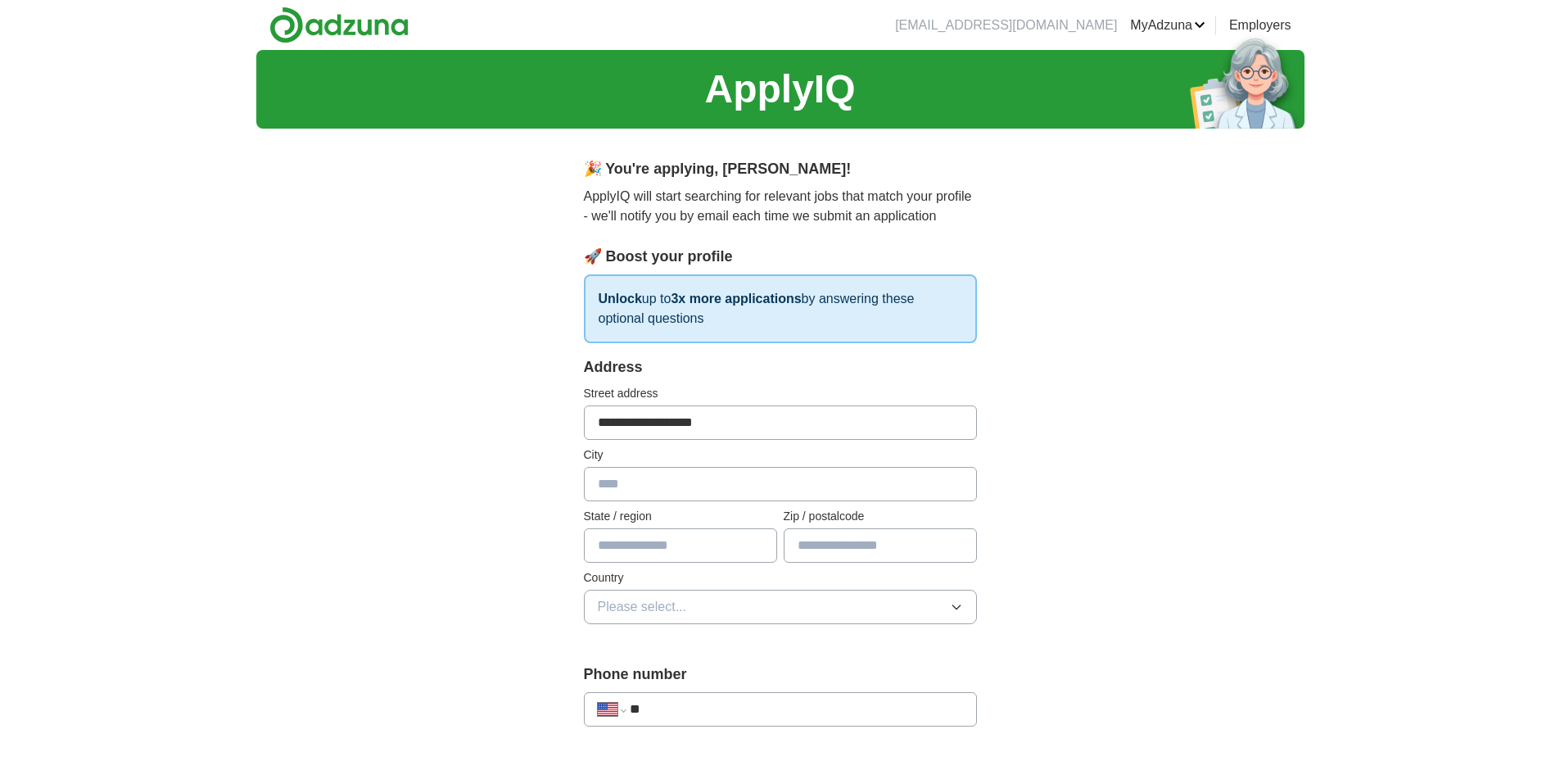
type input "*******"
type input "**"
type input "*****"
click at [663, 590] on button "Please select..." at bounding box center [780, 607] width 393 height 34
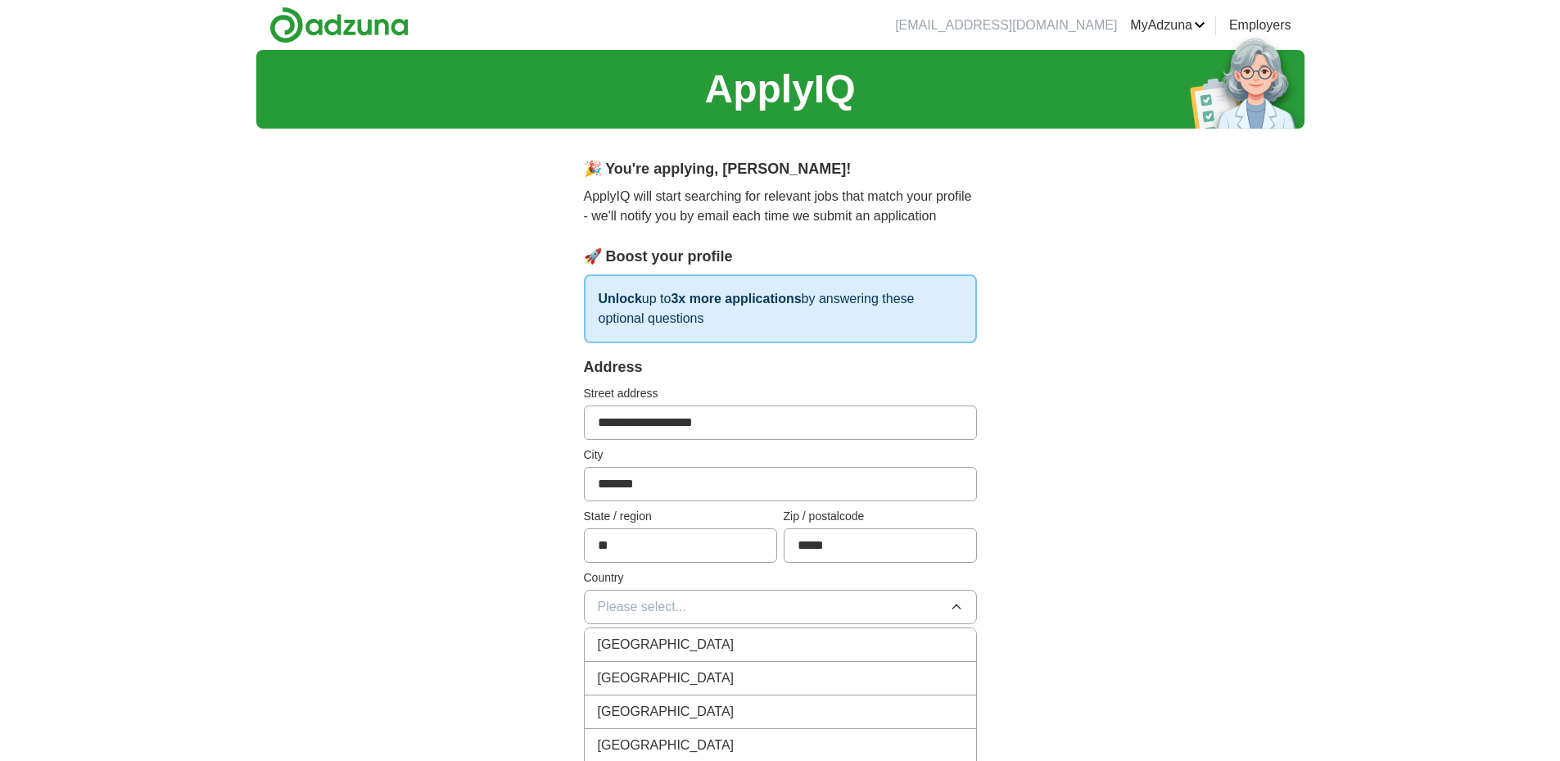
click at [648, 668] on span "[GEOGRAPHIC_DATA]" at bounding box center [666, 678] width 137 height 20
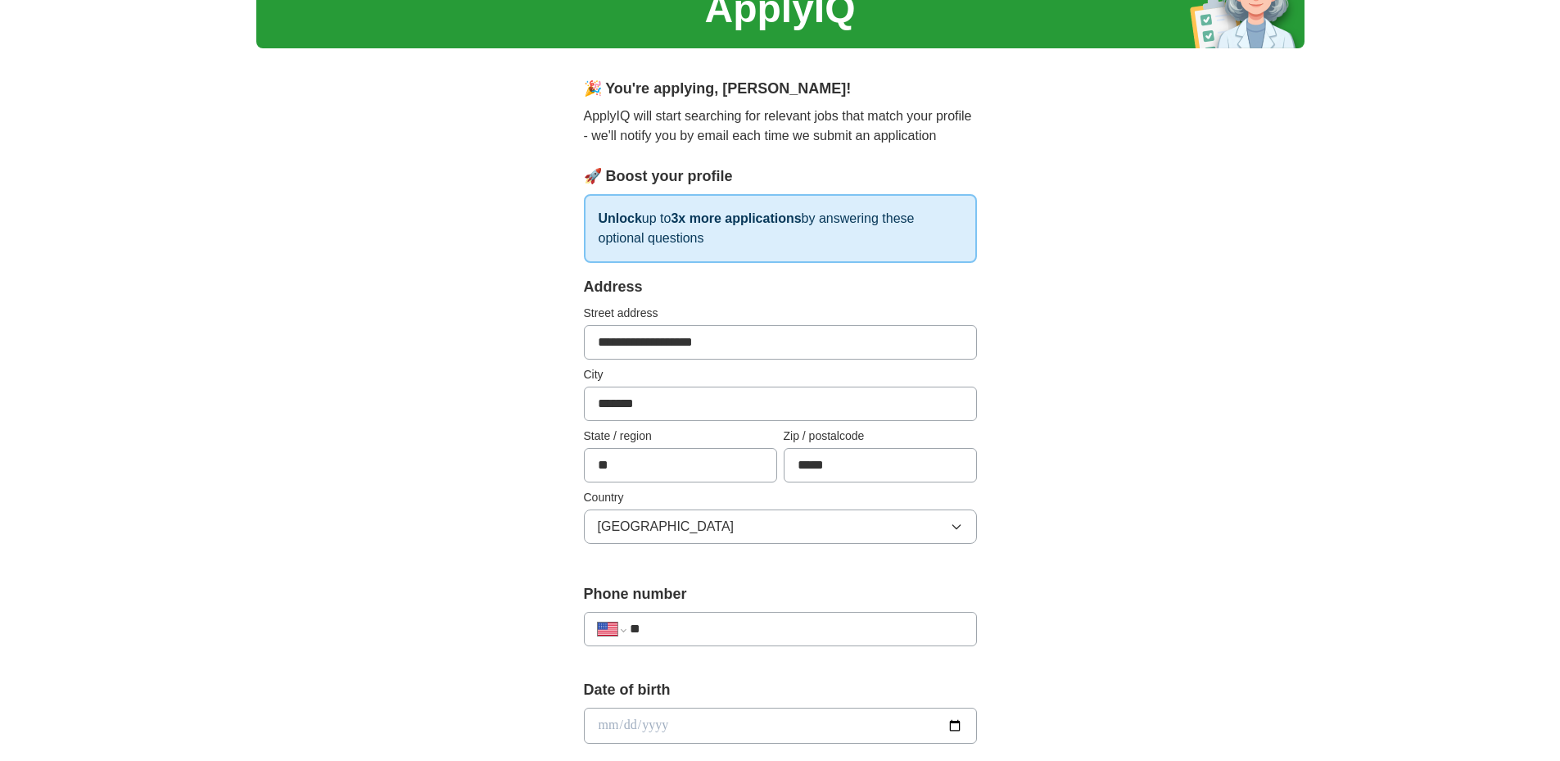
scroll to position [164, 0]
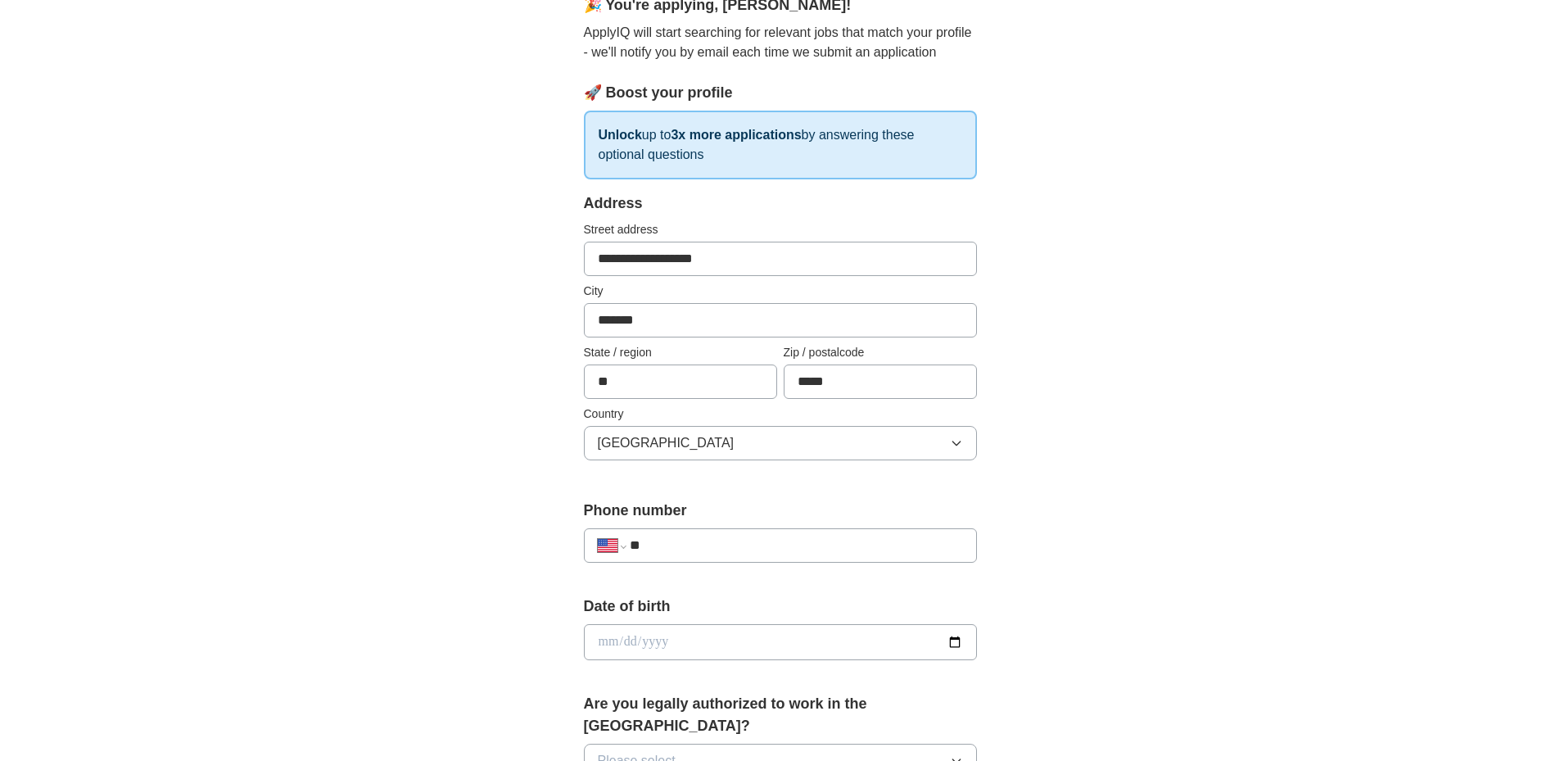
click at [722, 536] on input "**" at bounding box center [796, 546] width 333 height 20
type input "**********"
click at [690, 693] on div "Are you legally authorized to work in the [GEOGRAPHIC_DATA]? Please select..." at bounding box center [780, 742] width 393 height 98
click at [691, 744] on button "Please select..." at bounding box center [780, 761] width 393 height 34
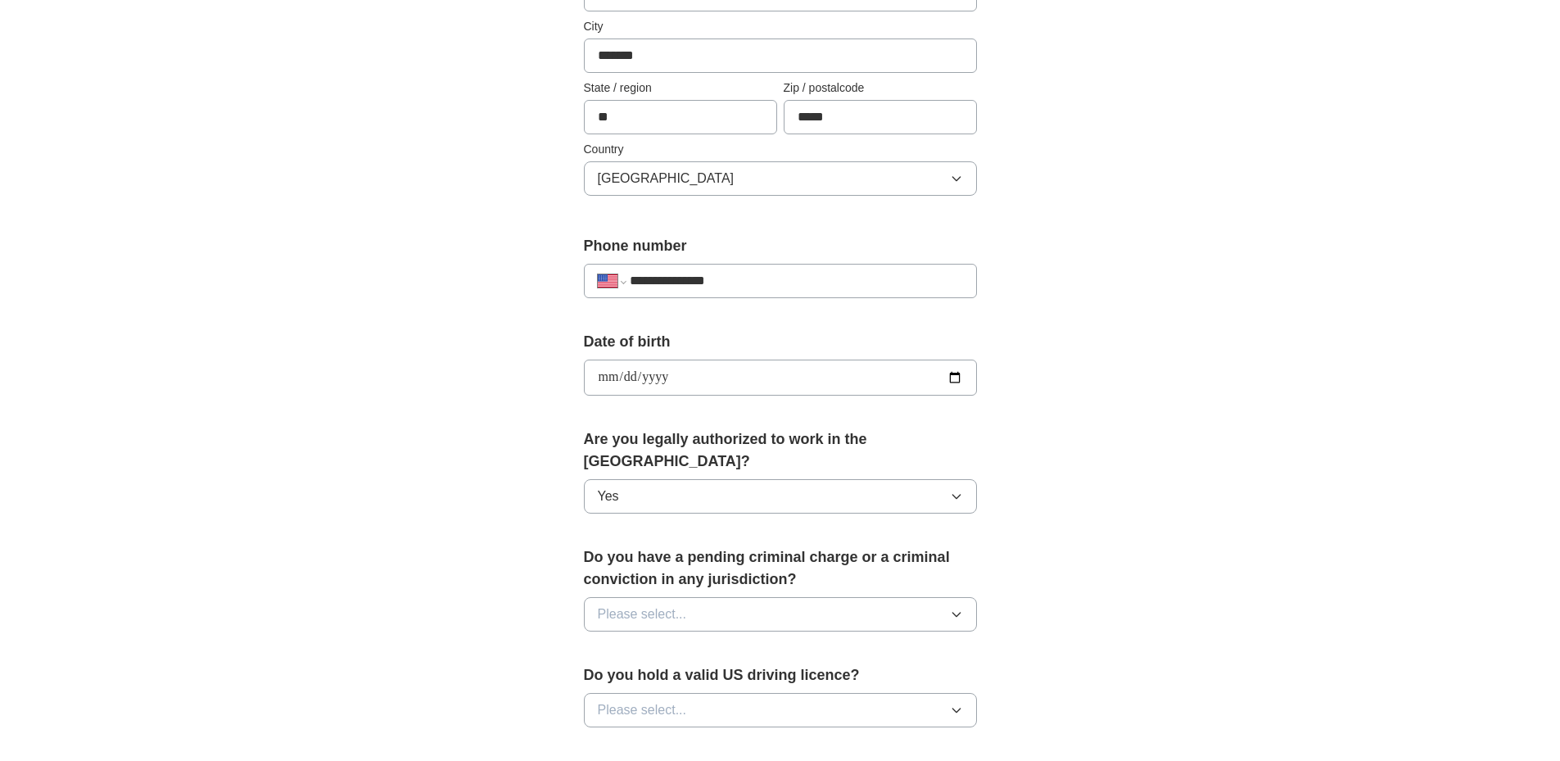
scroll to position [491, 0]
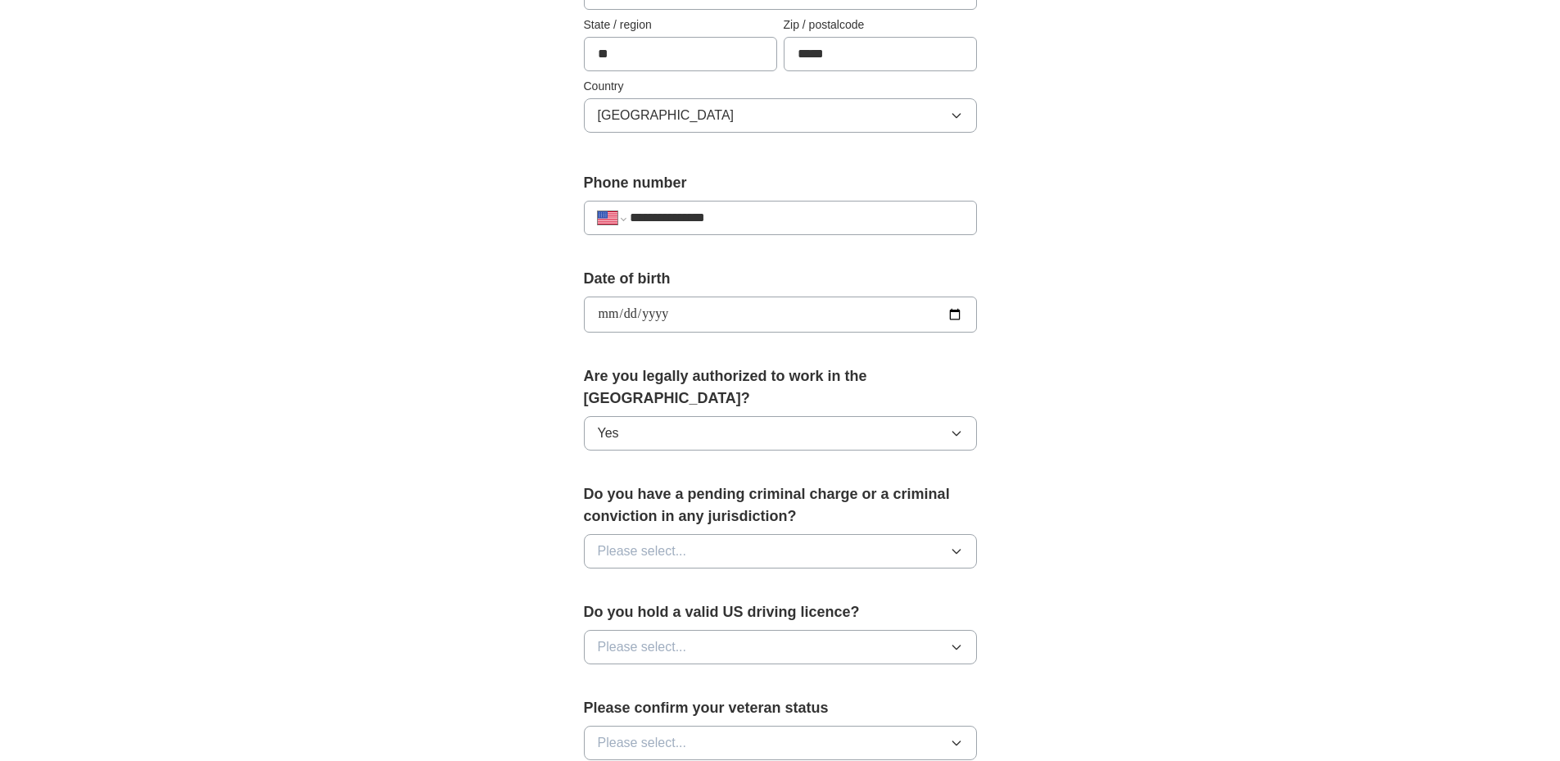
click at [752, 534] on button "Please select..." at bounding box center [780, 551] width 393 height 34
click at [720, 613] on div "No" at bounding box center [780, 623] width 365 height 20
click at [713, 630] on button "Please select..." at bounding box center [780, 647] width 393 height 34
click at [682, 708] on div "No" at bounding box center [780, 718] width 365 height 20
click at [677, 726] on button "Please select..." at bounding box center [780, 743] width 393 height 34
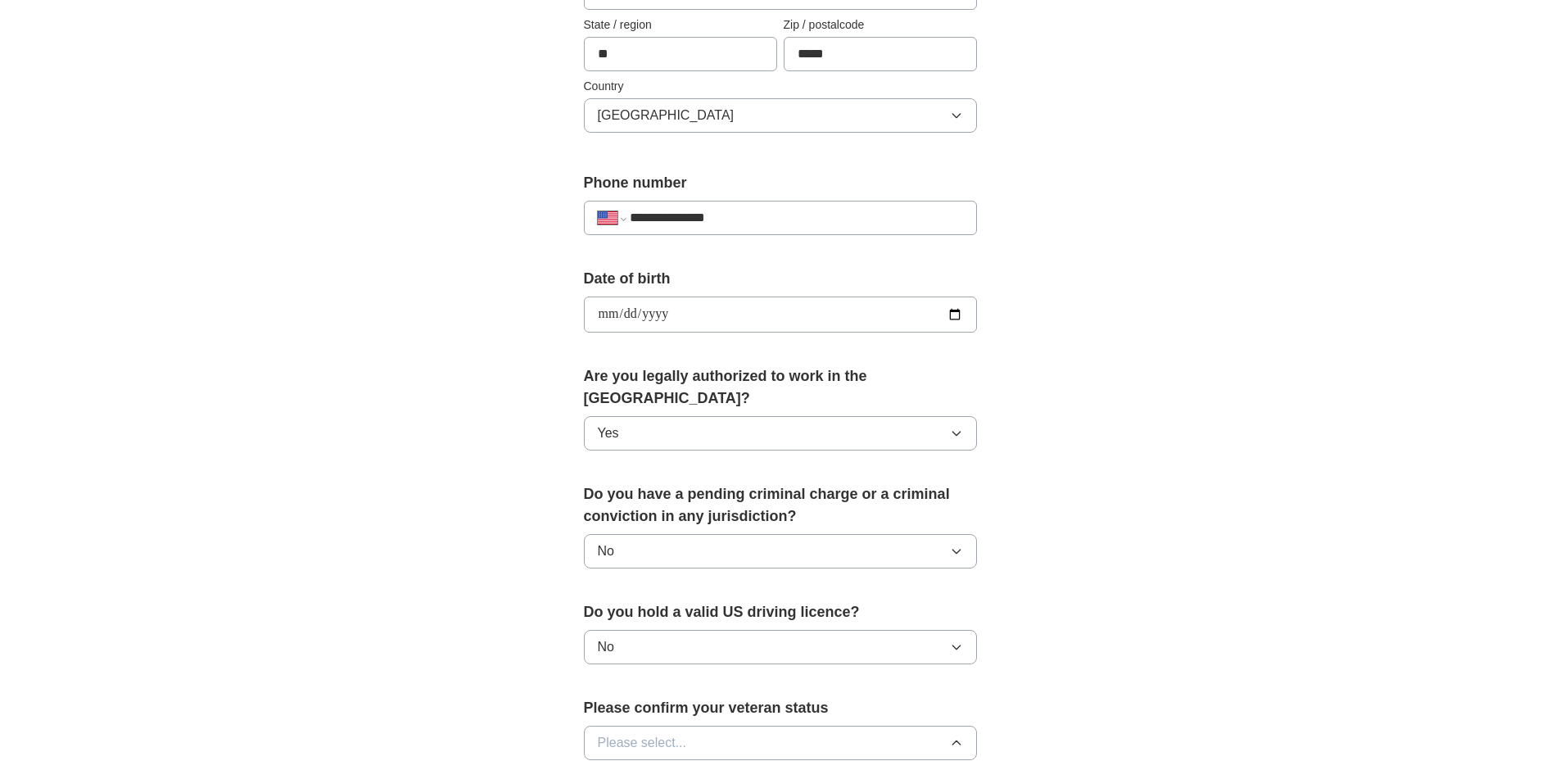
type input "*******"
